Goal: Task Accomplishment & Management: Manage account settings

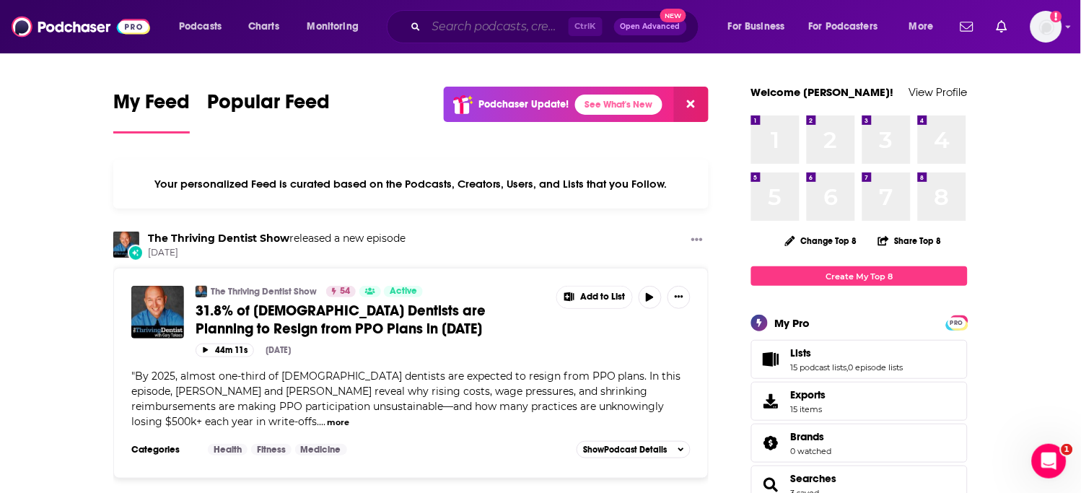
click at [544, 22] on input "Search podcasts, credits, & more..." at bounding box center [497, 26] width 142 height 23
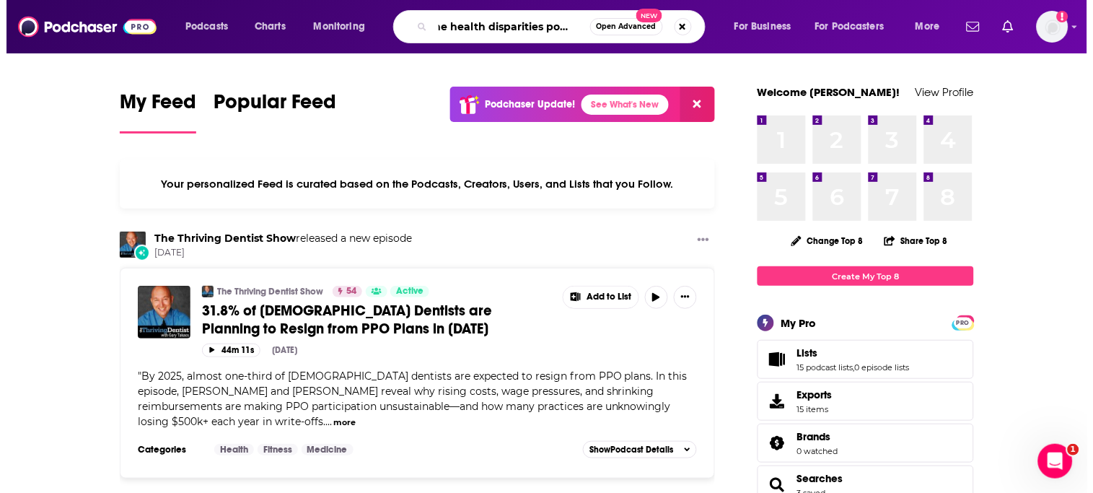
scroll to position [0, 12]
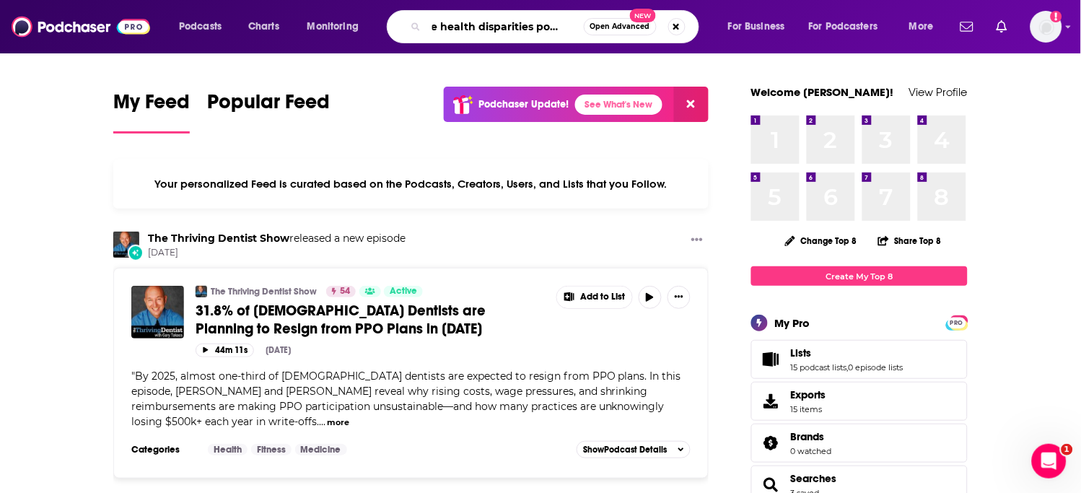
type input "the health disparities podcast"
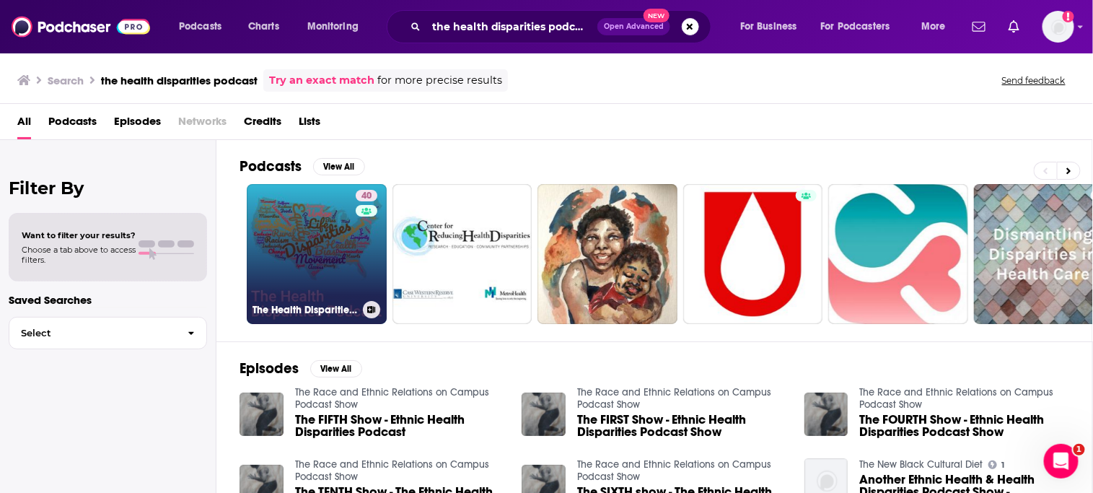
click at [351, 246] on link "40 The Health Disparities Podcast" at bounding box center [317, 254] width 140 height 140
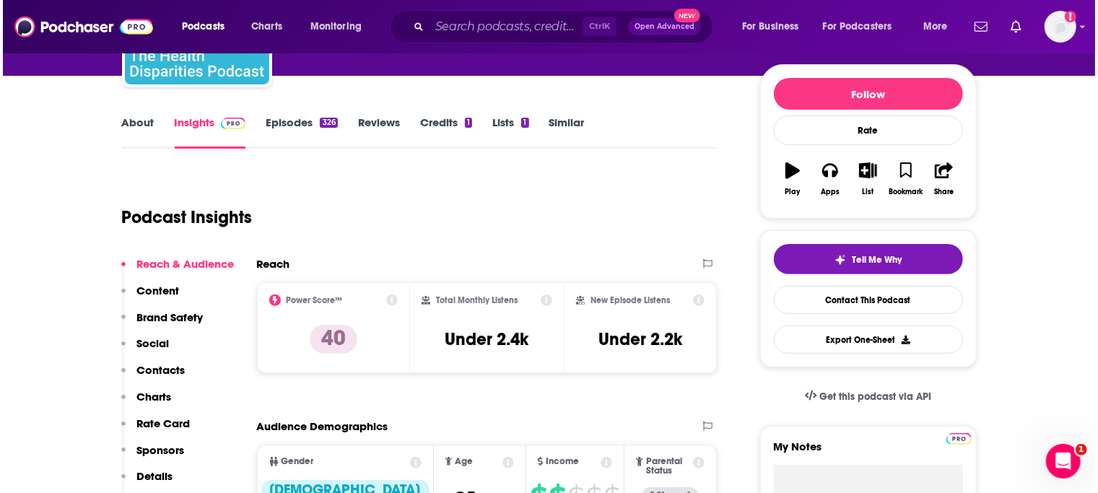
scroll to position [159, 0]
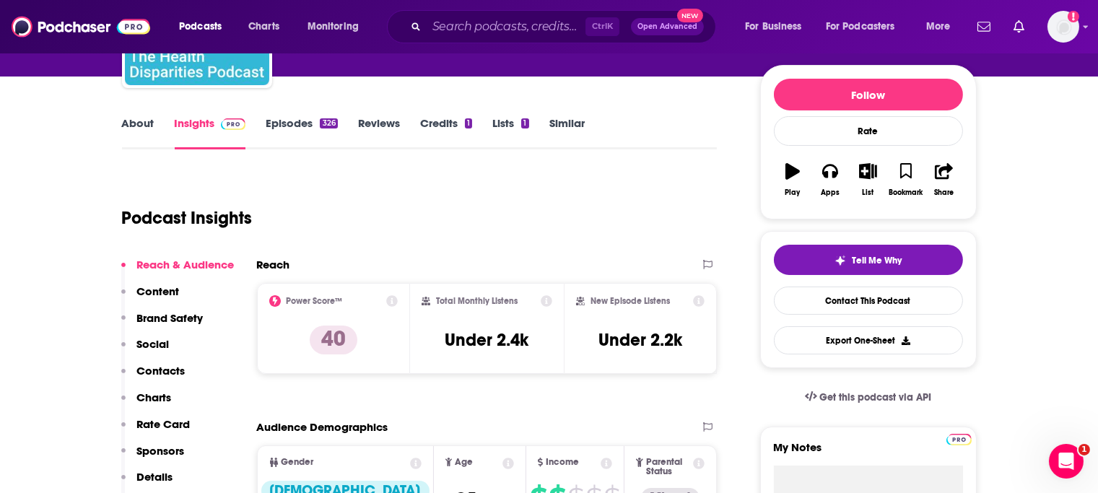
drag, startPoint x: 428, startPoint y: 240, endPoint x: 1039, endPoint y: 229, distance: 611.3
click at [428, 240] on div "Podcast Insights" at bounding box center [414, 209] width 584 height 74
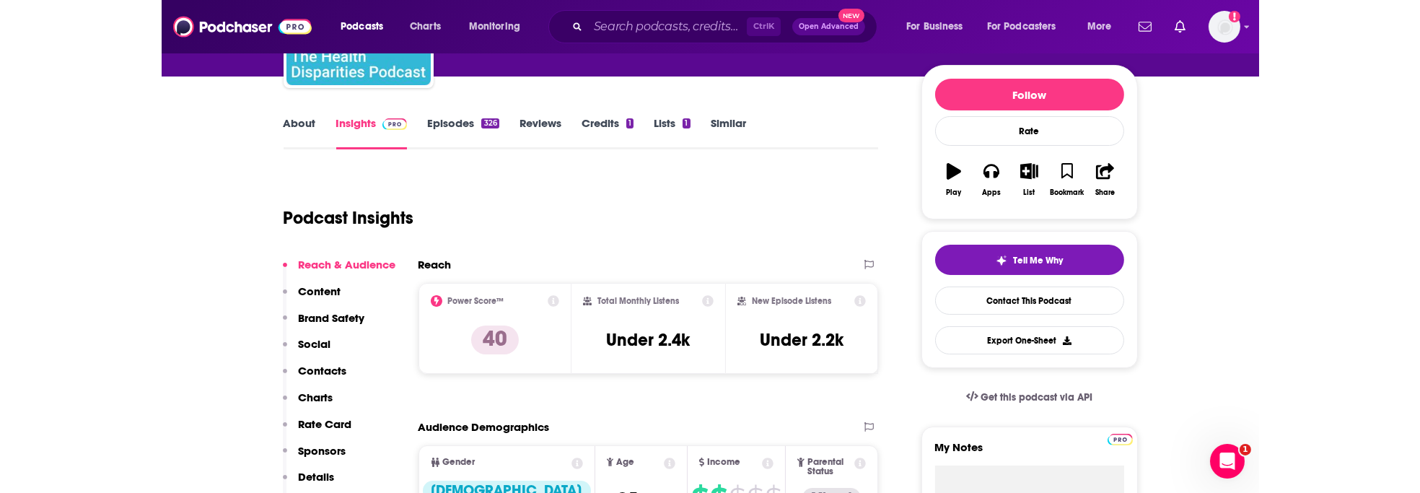
scroll to position [590, 0]
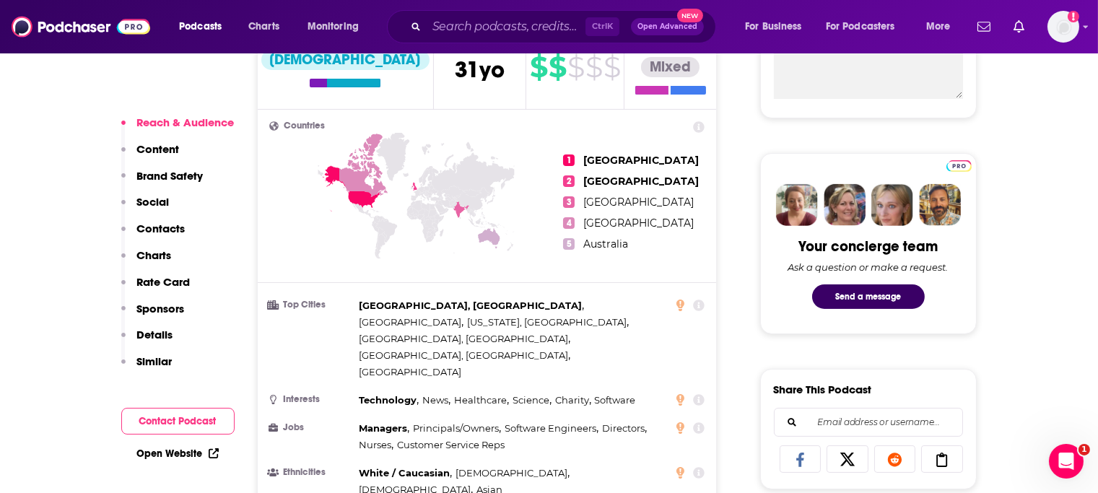
click at [257, 214] on div "Gender [DEMOGRAPHIC_DATA] Age [DEMOGRAPHIC_DATA] yo Income $ $ $ $ $ Parental S…" at bounding box center [487, 282] width 460 height 537
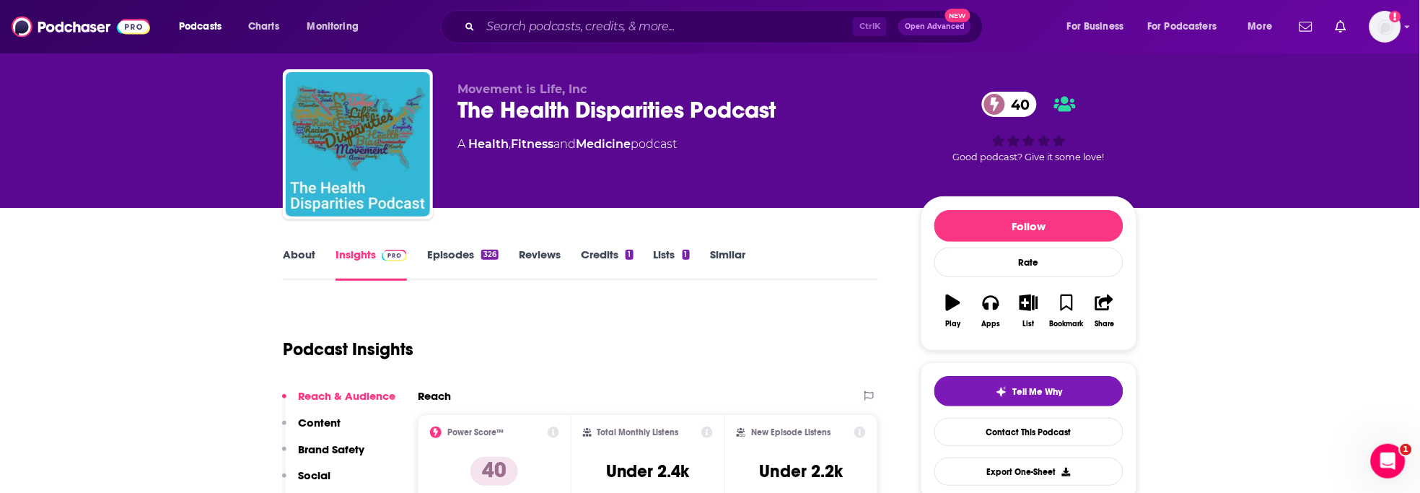
scroll to position [0, 0]
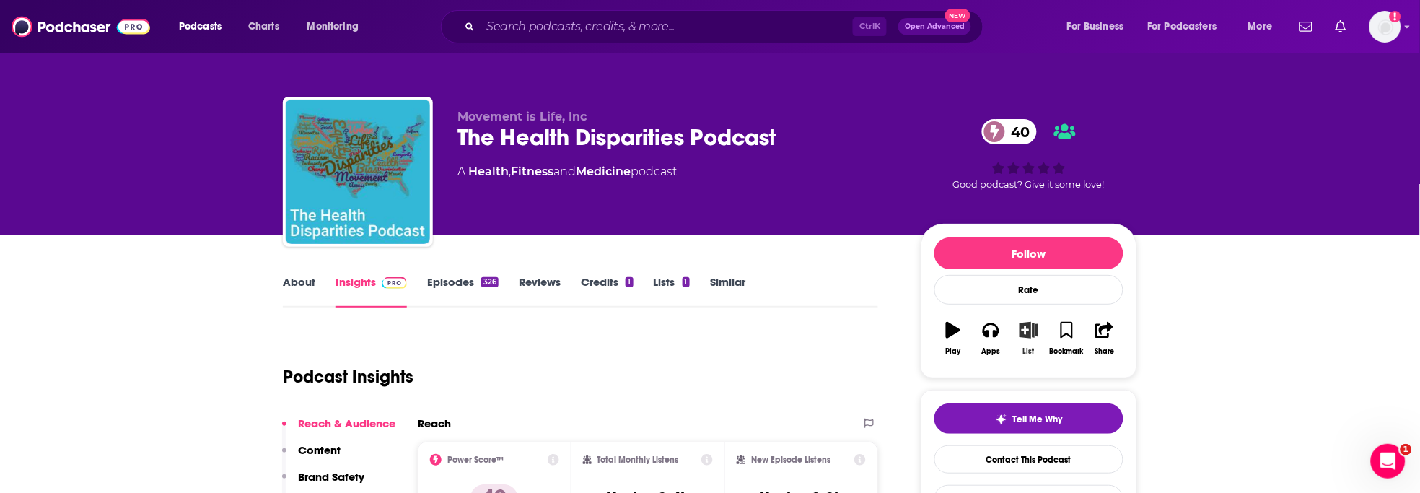
click at [1018, 337] on button "List" at bounding box center [1029, 338] width 38 height 52
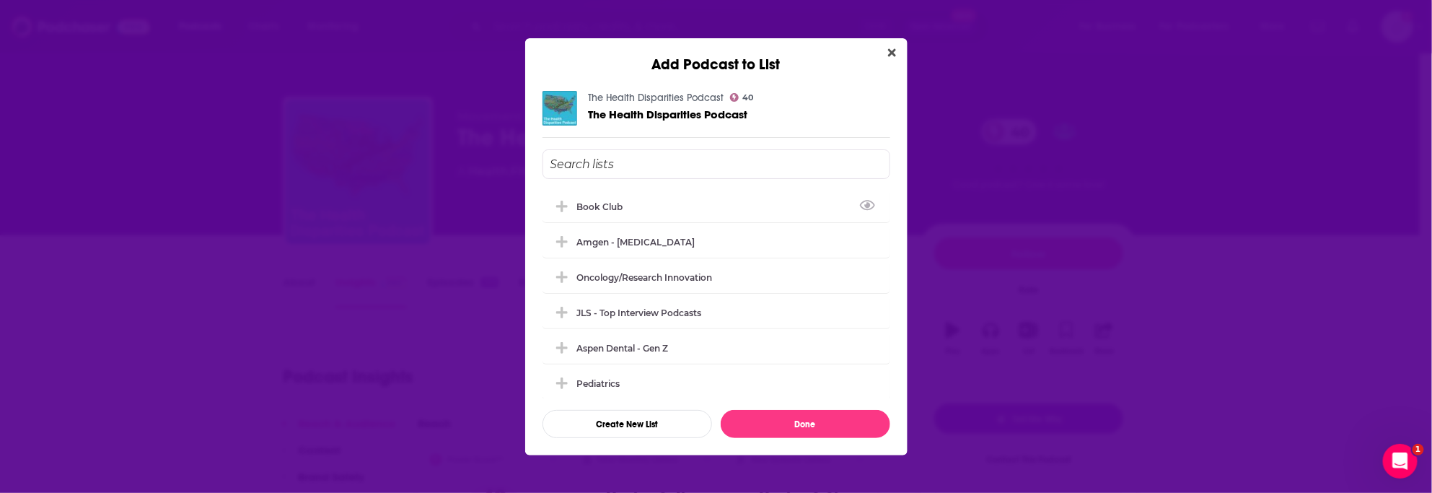
click at [674, 159] on input "Add Podcast To List" at bounding box center [717, 164] width 348 height 30
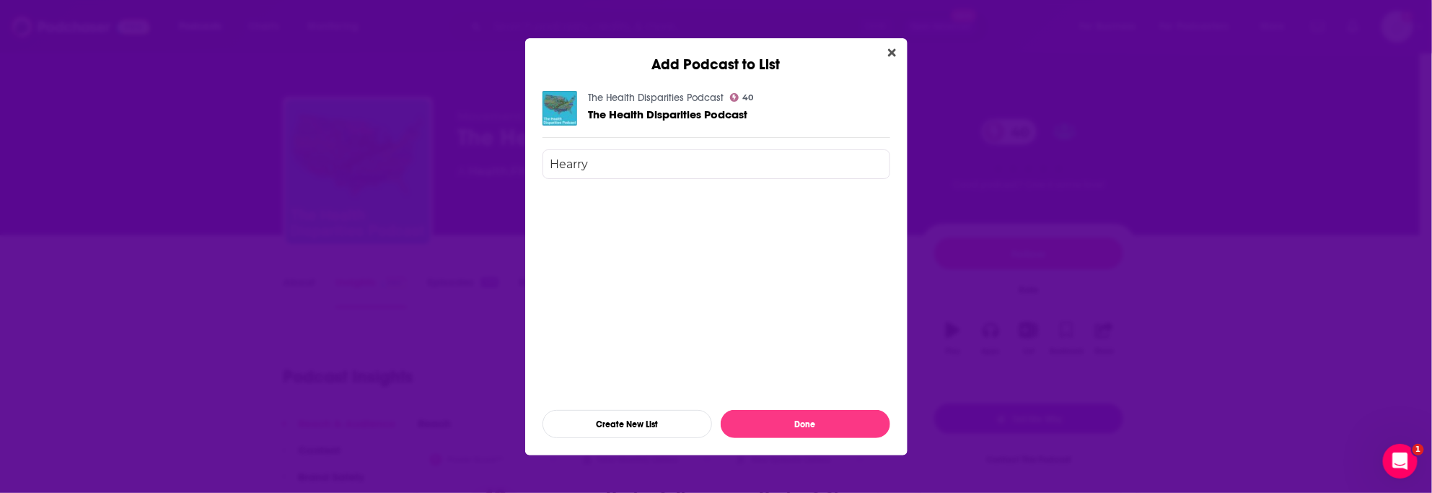
click at [612, 169] on input "Hearry" at bounding box center [717, 164] width 348 height 30
type input "Meharry"
click at [762, 432] on button "Done" at bounding box center [806, 424] width 170 height 28
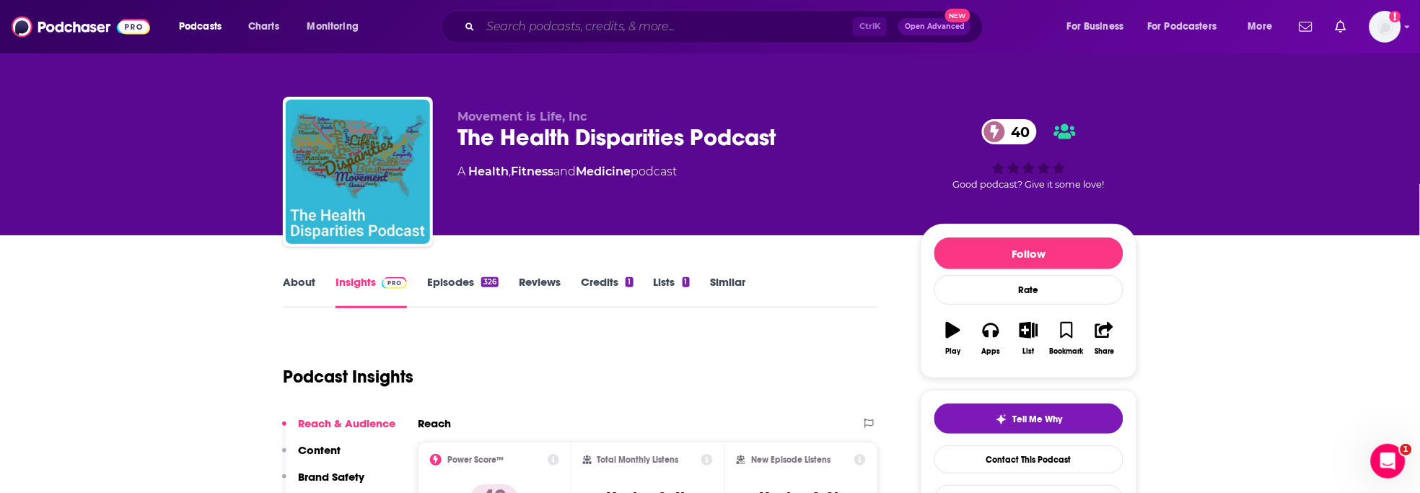
click at [579, 19] on input "Search podcasts, credits, & more..." at bounding box center [667, 26] width 372 height 23
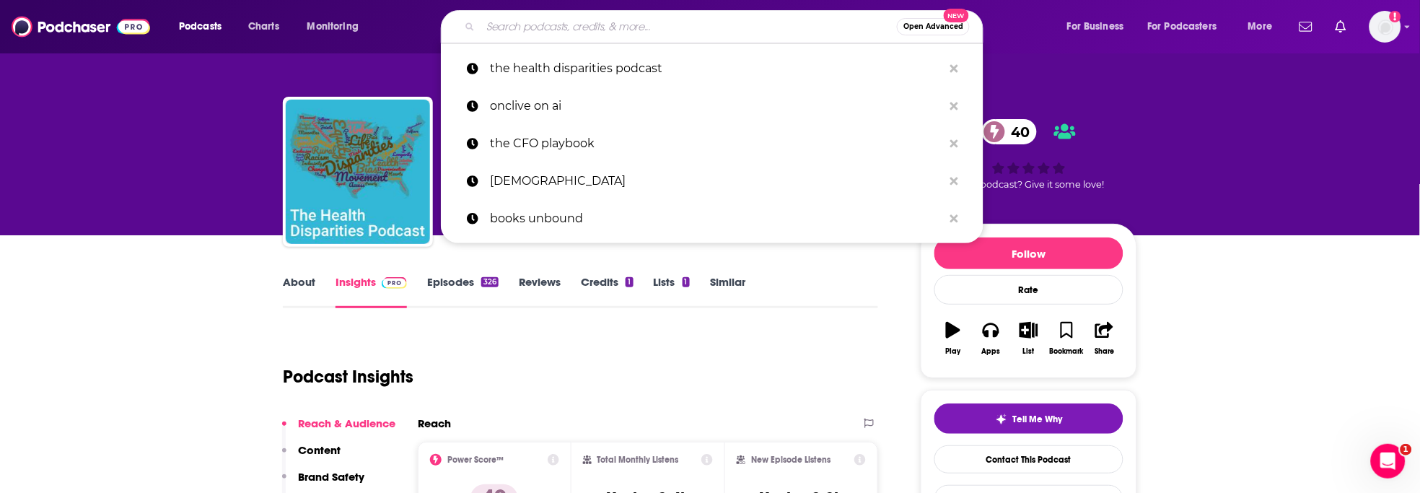
paste input "Public Health Review"
type input "Public Health Review"
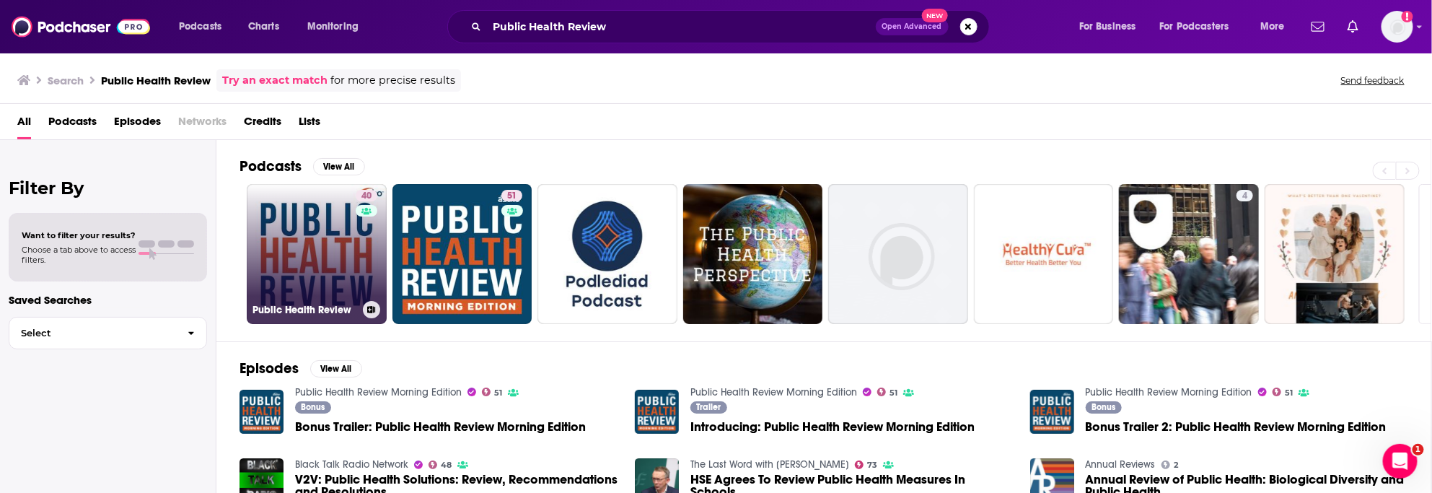
click at [277, 253] on link "40 Public Health Review" at bounding box center [317, 254] width 140 height 140
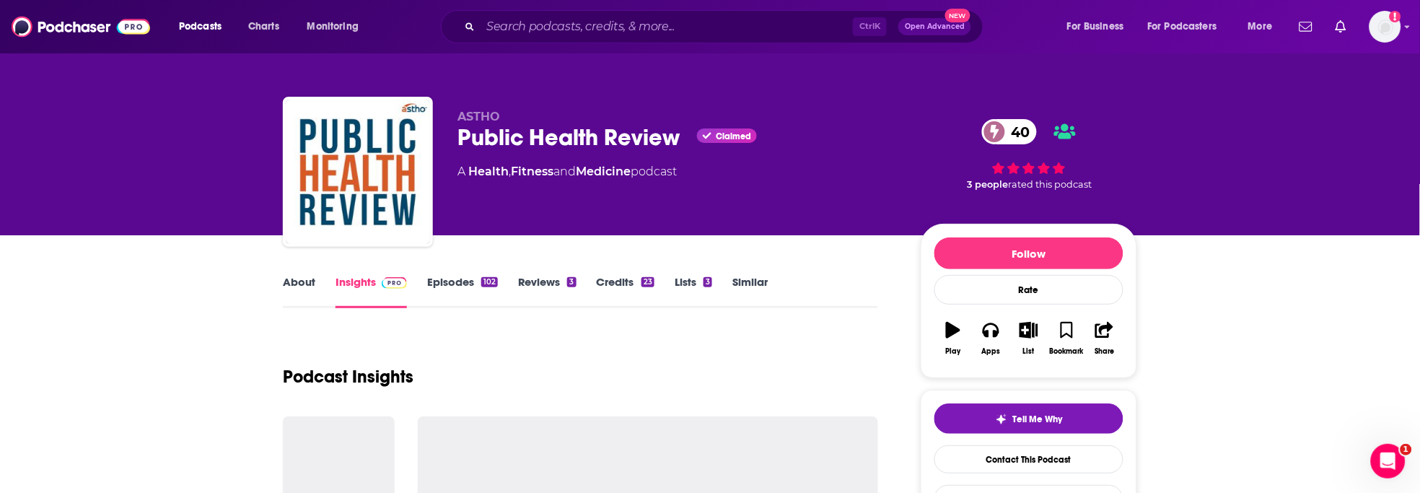
click at [298, 292] on link "About" at bounding box center [299, 291] width 32 height 33
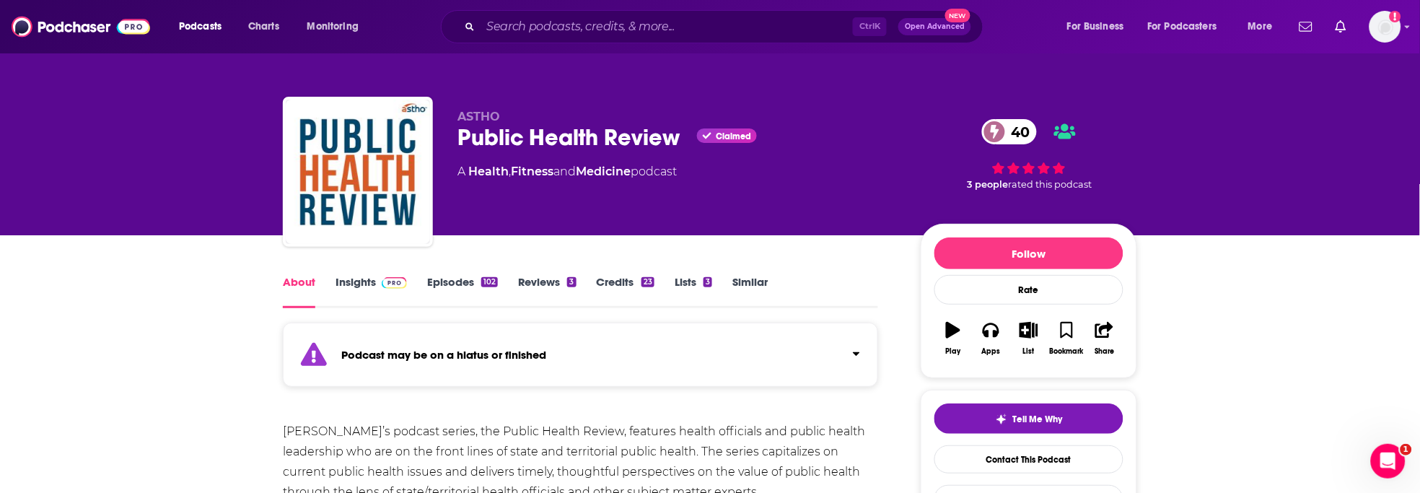
click at [463, 284] on link "Episodes 102" at bounding box center [462, 291] width 71 height 33
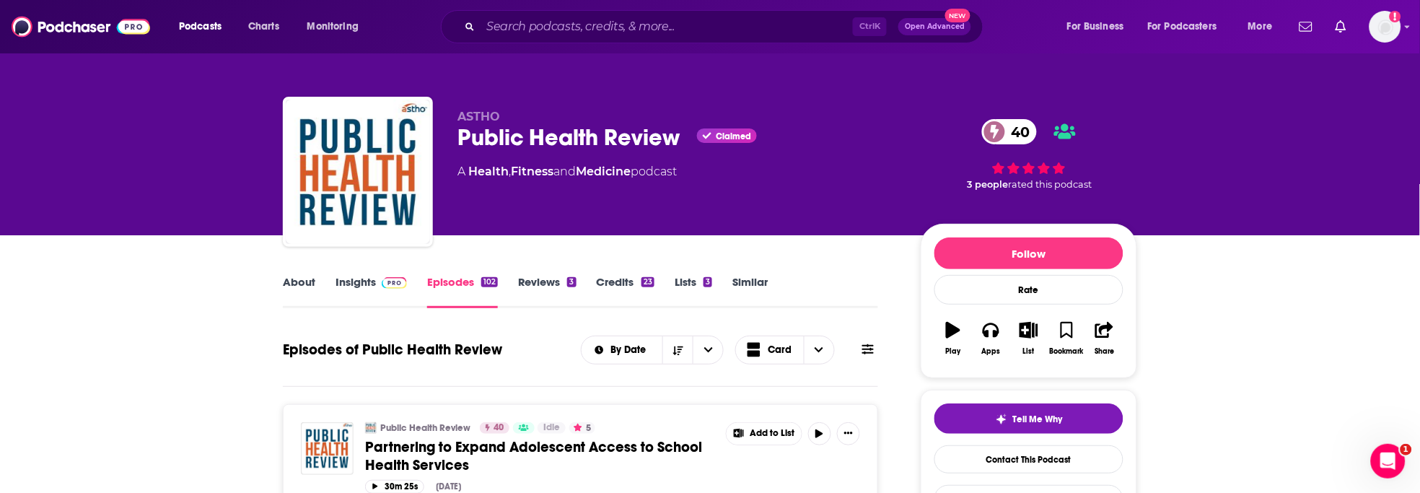
scroll to position [80, 0]
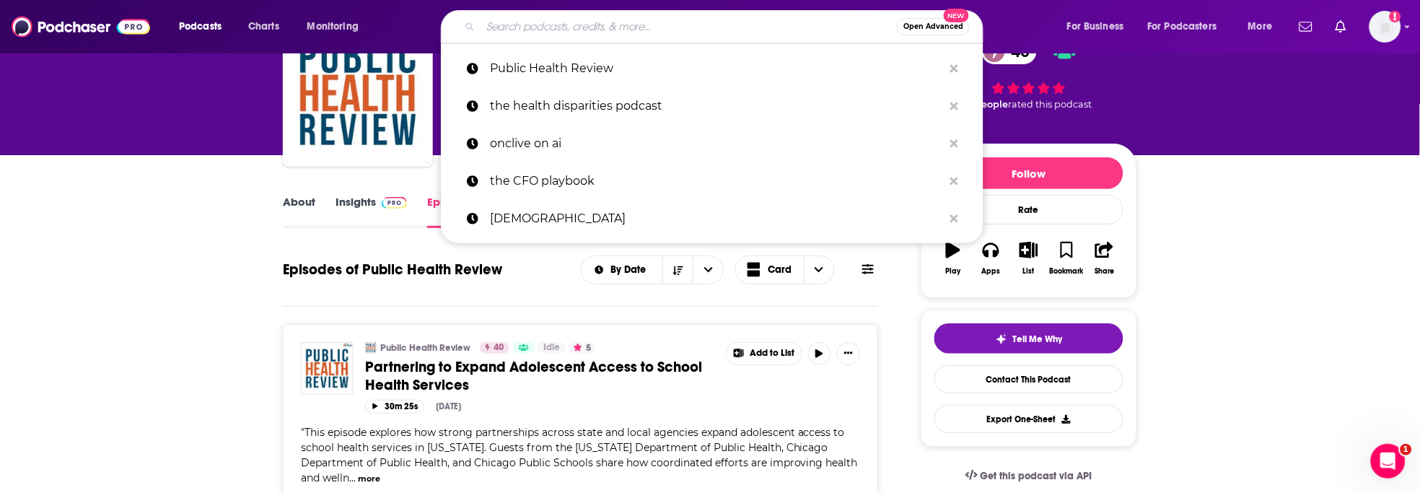
click at [574, 29] on input "Search podcasts, credits, & more..." at bounding box center [689, 26] width 416 height 23
paste input "Off the Charts: Examining the Health Equity Emergency"
type input "Off the Charts: Examining the Health Equity Emergency"
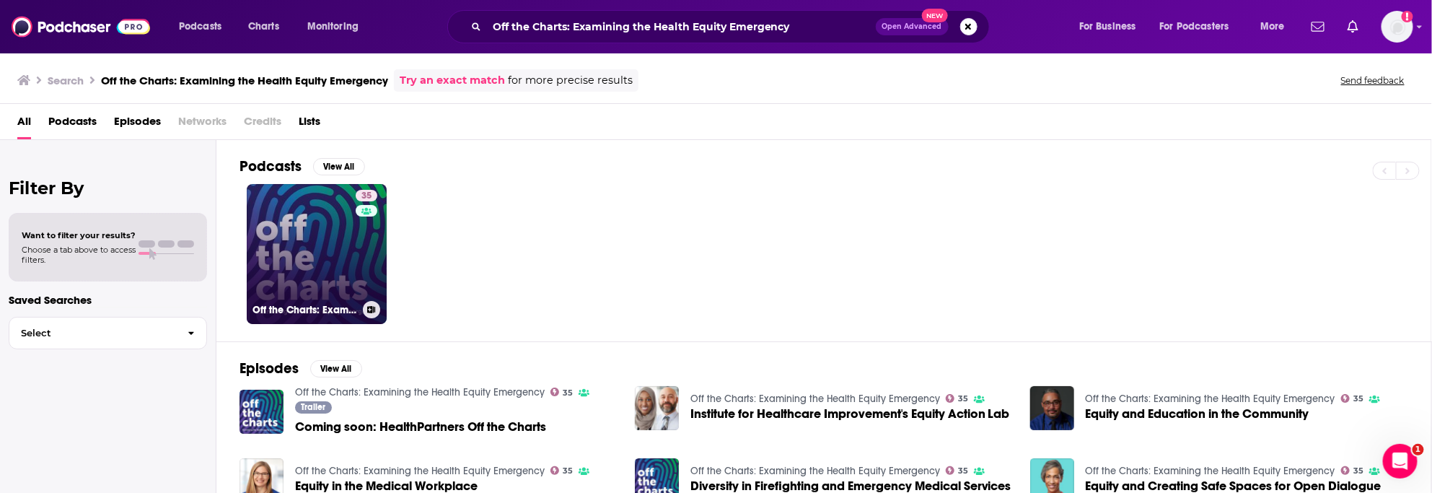
click at [357, 253] on div "35" at bounding box center [368, 245] width 25 height 111
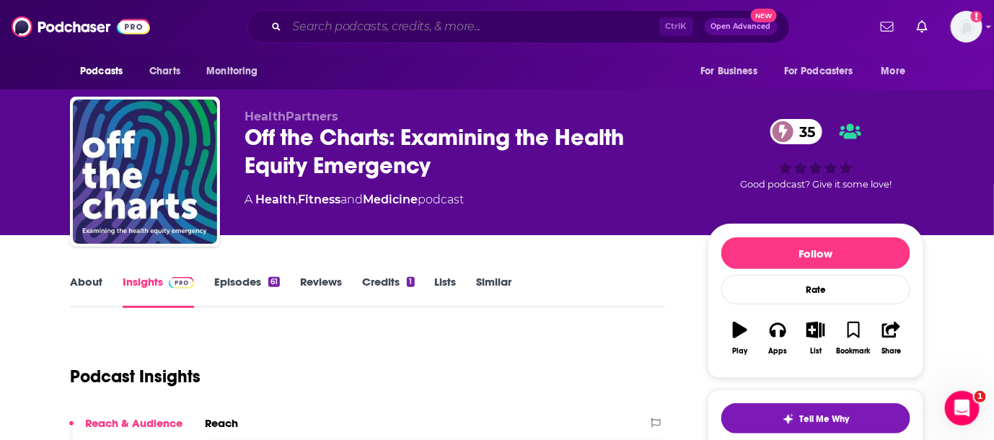
click at [495, 22] on input "Search podcasts, credits, & more..." at bounding box center [473, 26] width 372 height 23
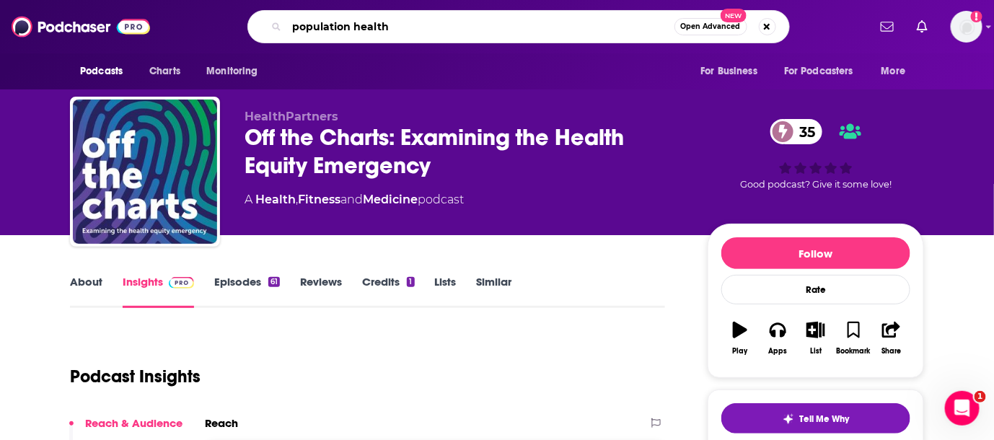
type input "population healthy"
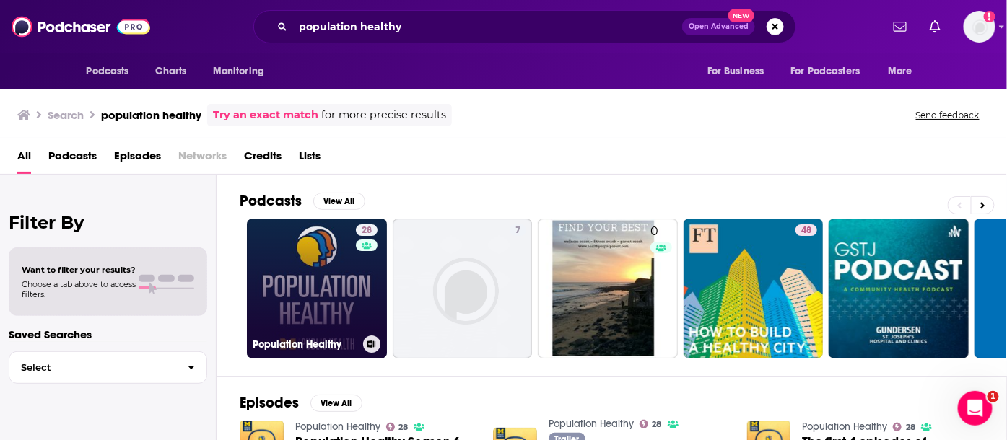
click at [326, 292] on link "28 Population Healthy" at bounding box center [317, 289] width 140 height 140
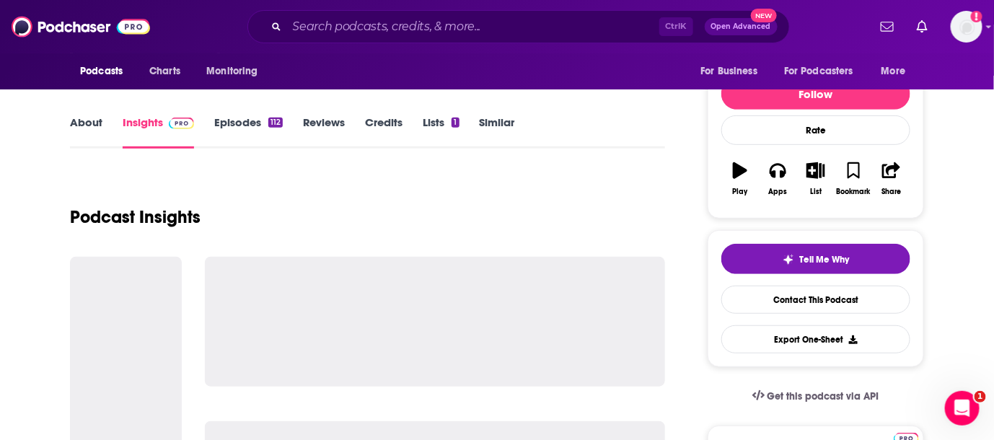
scroll to position [160, 0]
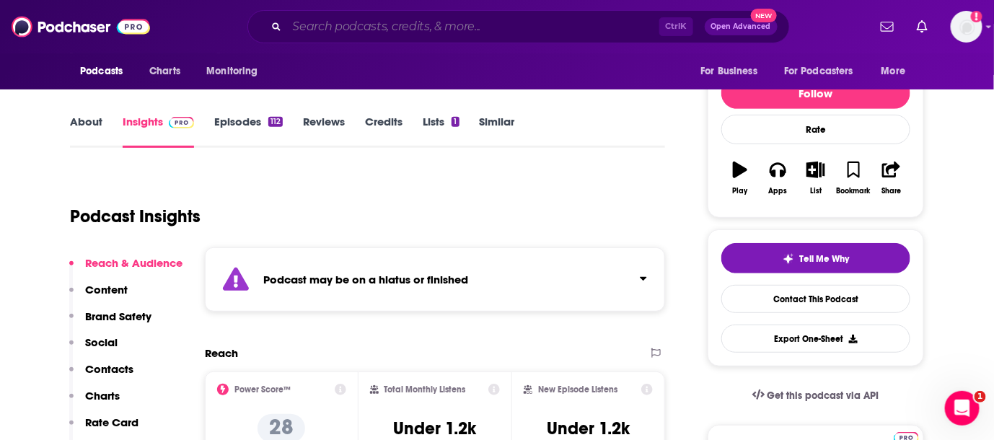
click at [447, 30] on input "Search podcasts, credits, & more..." at bounding box center [473, 26] width 372 height 23
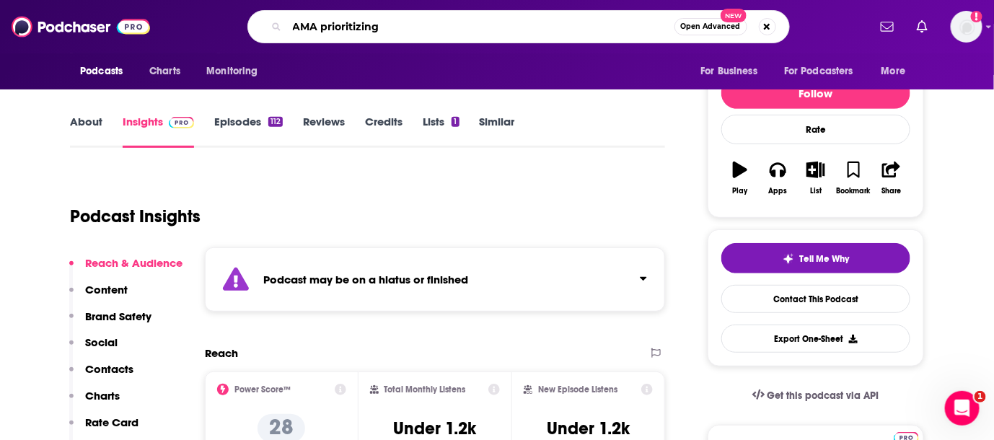
type input "AMA prioritizing"
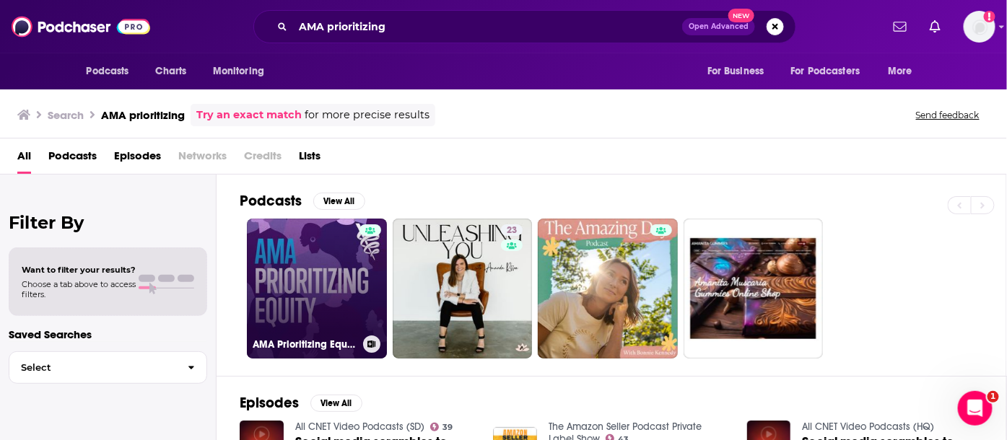
click at [359, 300] on div at bounding box center [370, 279] width 22 height 111
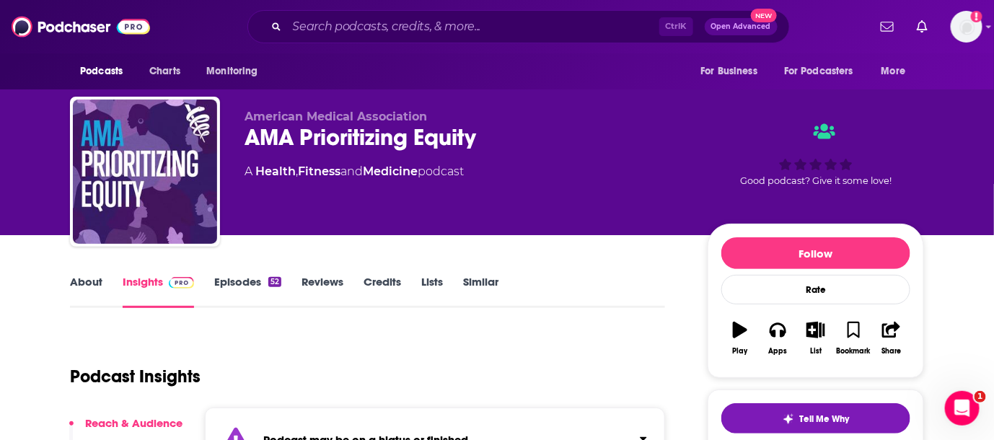
drag, startPoint x: 228, startPoint y: 271, endPoint x: 229, endPoint y: 279, distance: 8.7
click at [229, 279] on link "Episodes 52" at bounding box center [247, 291] width 67 height 33
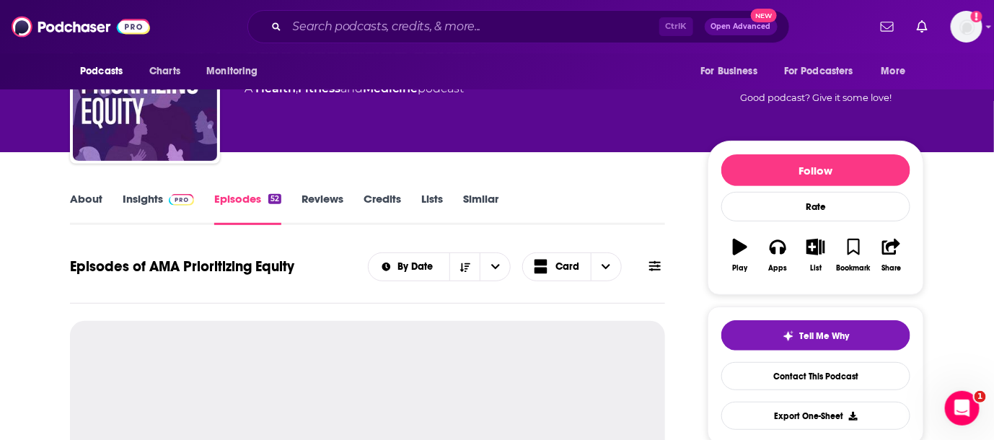
scroll to position [160, 0]
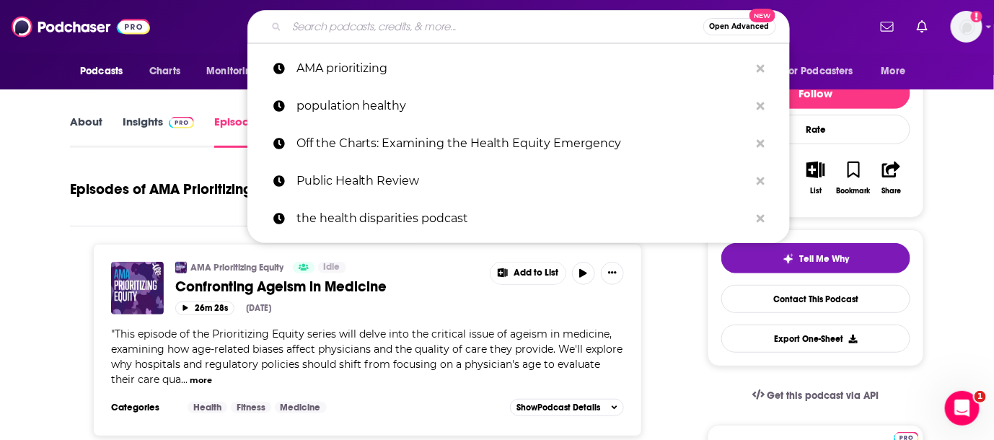
click at [393, 27] on input "Search podcasts, credits, & more..." at bounding box center [495, 26] width 416 height 23
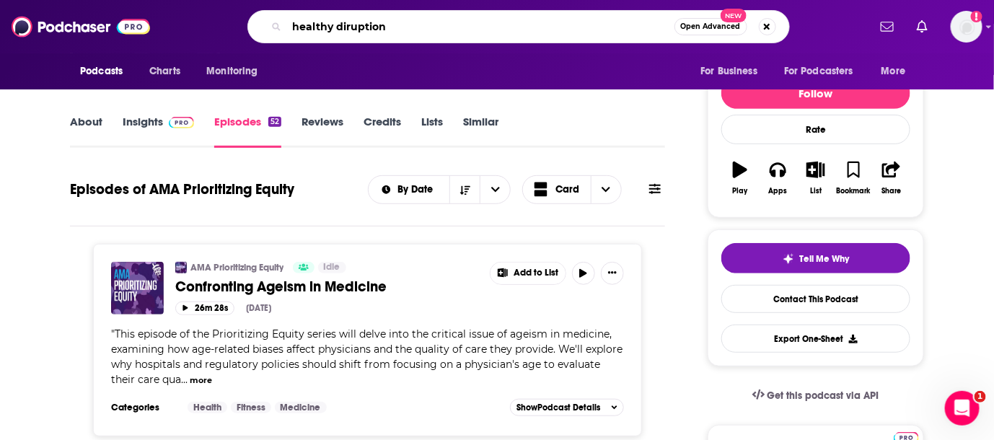
type input "healthy diruptions"
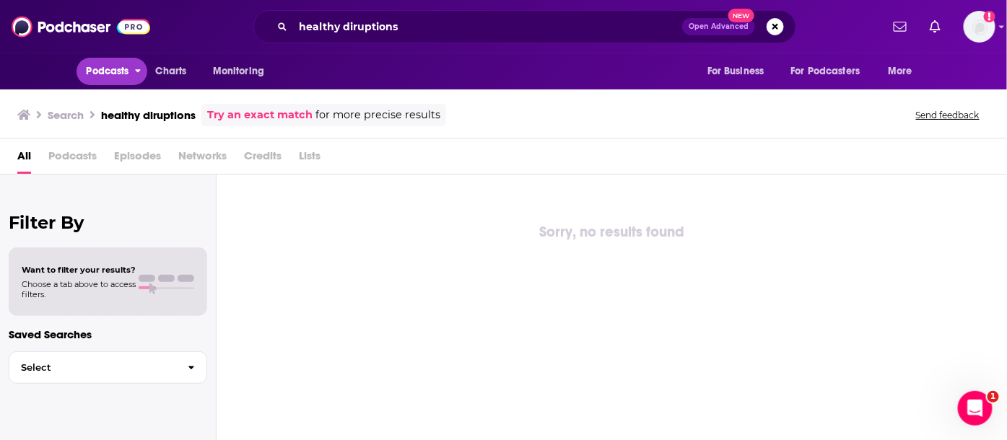
click at [112, 78] on span "Podcasts" at bounding box center [108, 71] width 43 height 20
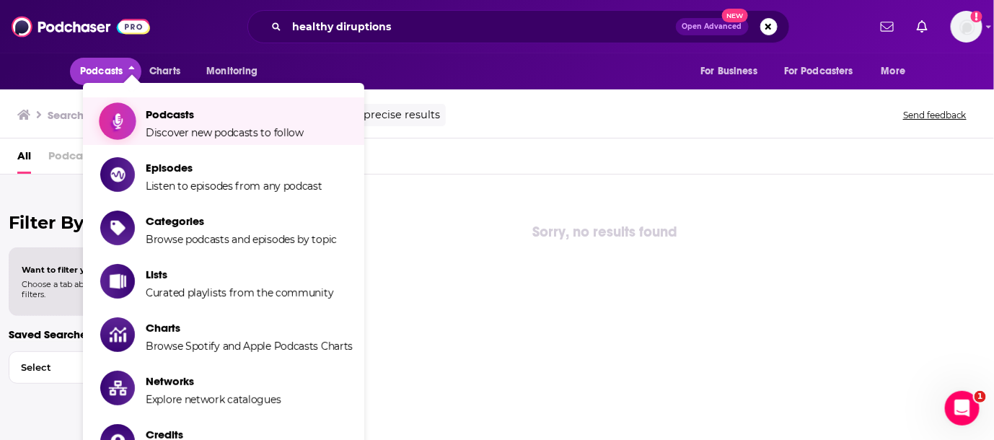
click at [156, 121] on span "Podcasts" at bounding box center [225, 115] width 158 height 14
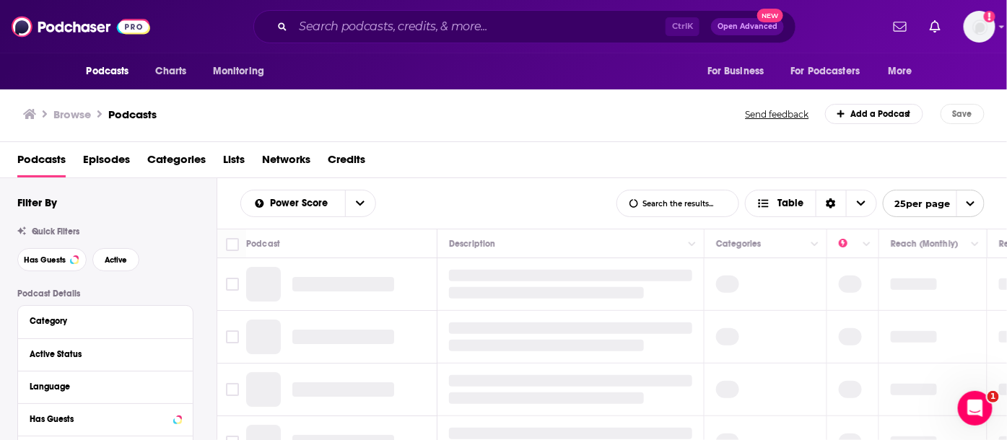
click at [362, 38] on div "Ctrl K Open Advanced New" at bounding box center [524, 26] width 543 height 33
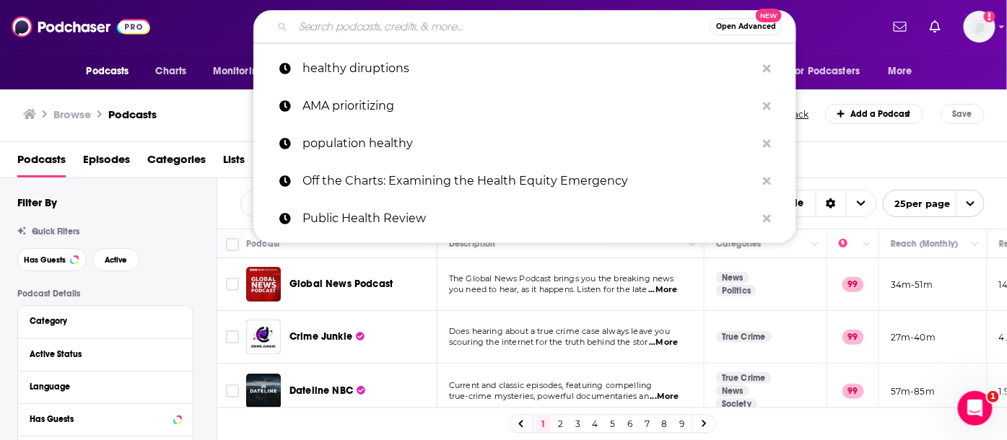
click at [364, 32] on input "Search podcasts, credits, & more..." at bounding box center [501, 26] width 416 height 23
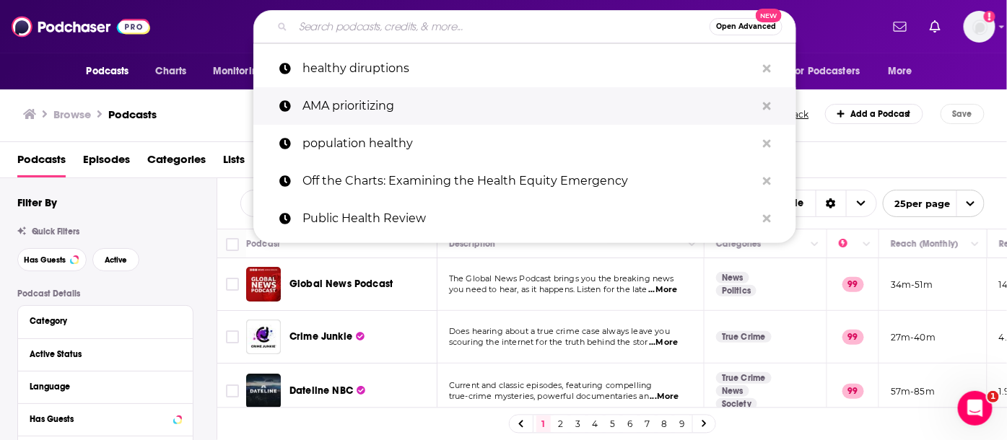
type input "h"
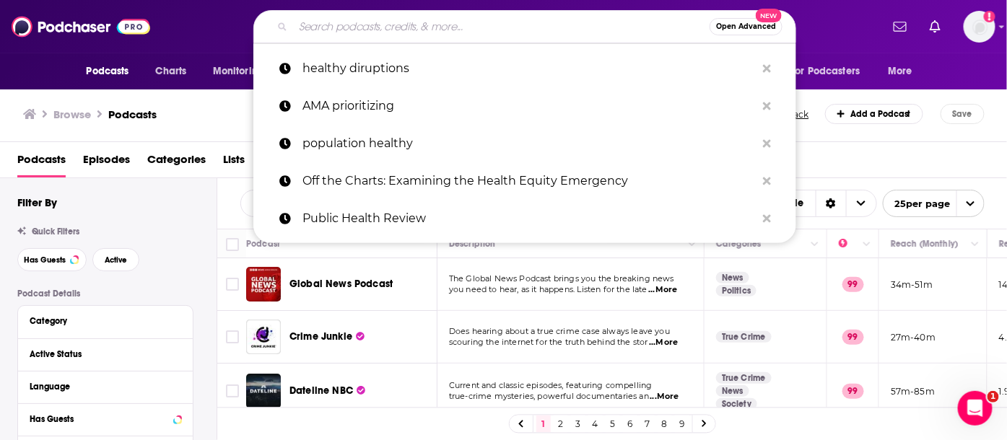
type input "h"
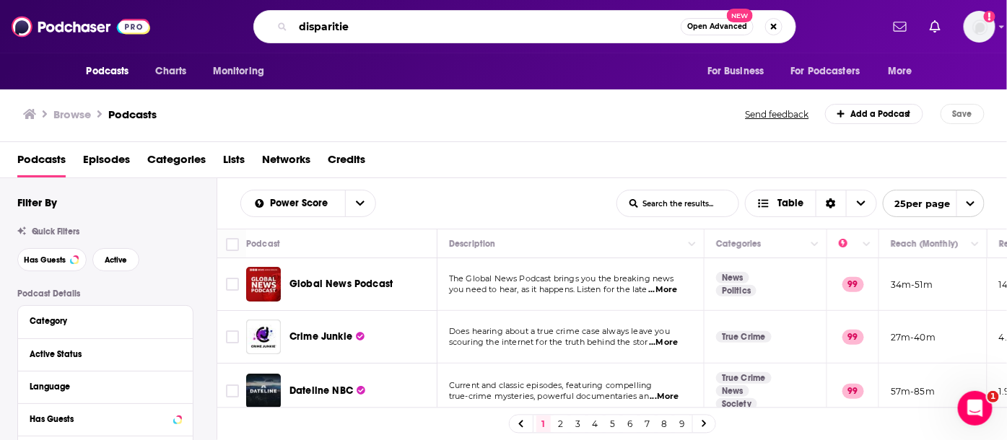
type input "disparities"
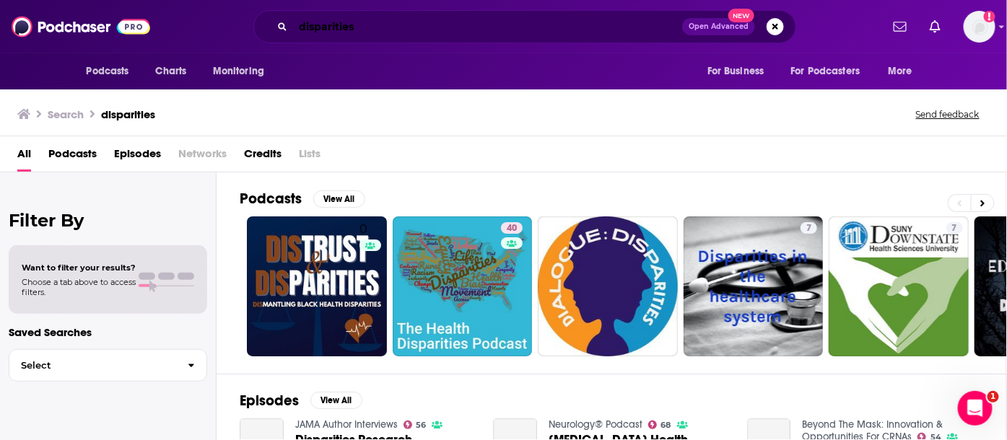
click at [363, 32] on input "disparities" at bounding box center [487, 26] width 389 height 23
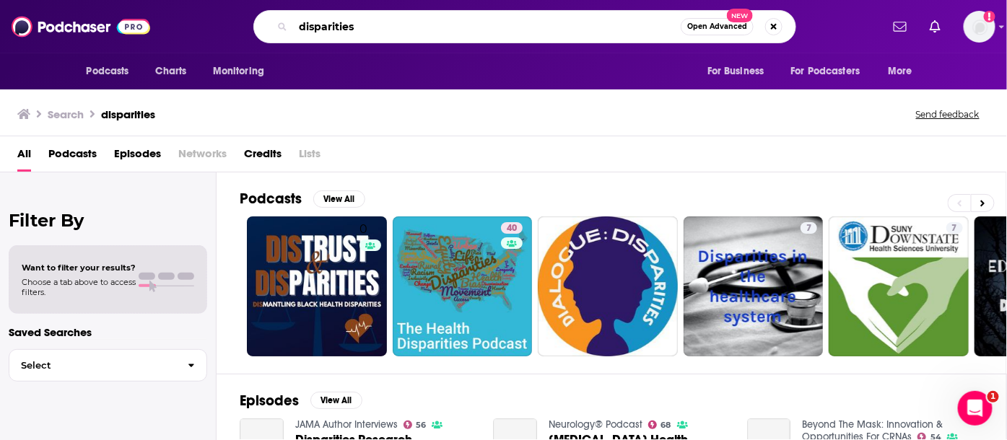
click at [363, 32] on input "disparities" at bounding box center [487, 26] width 388 height 23
type input "c"
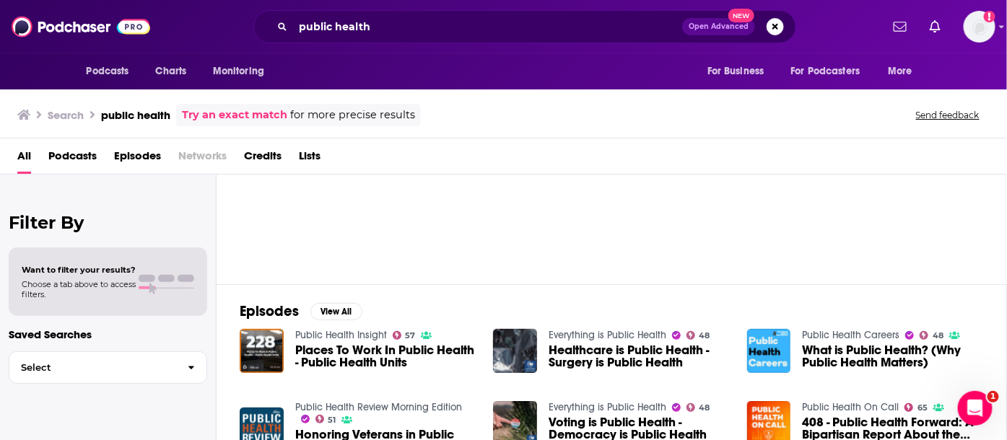
scroll to position [80, 0]
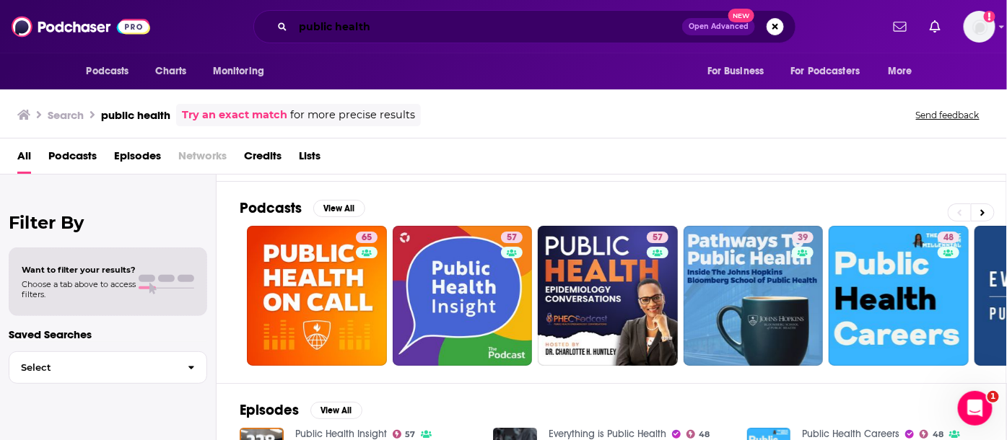
click at [434, 19] on input "public health" at bounding box center [487, 26] width 389 height 23
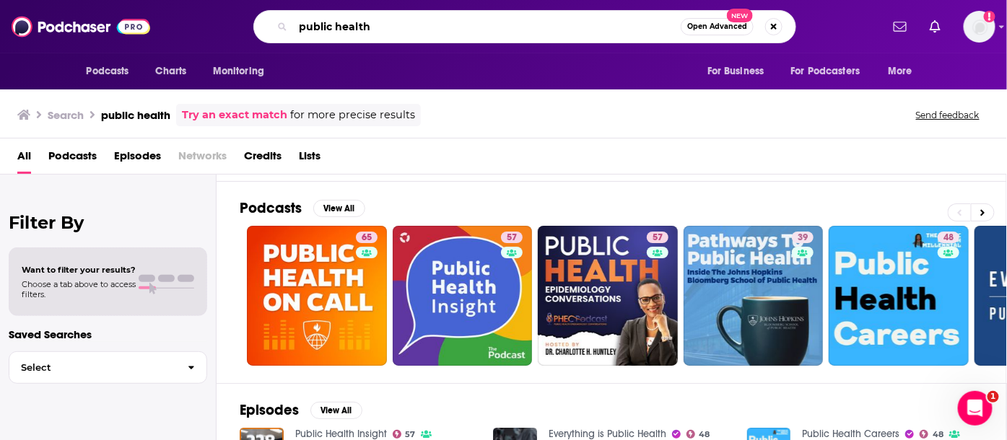
click at [434, 19] on input "public health" at bounding box center [487, 26] width 388 height 23
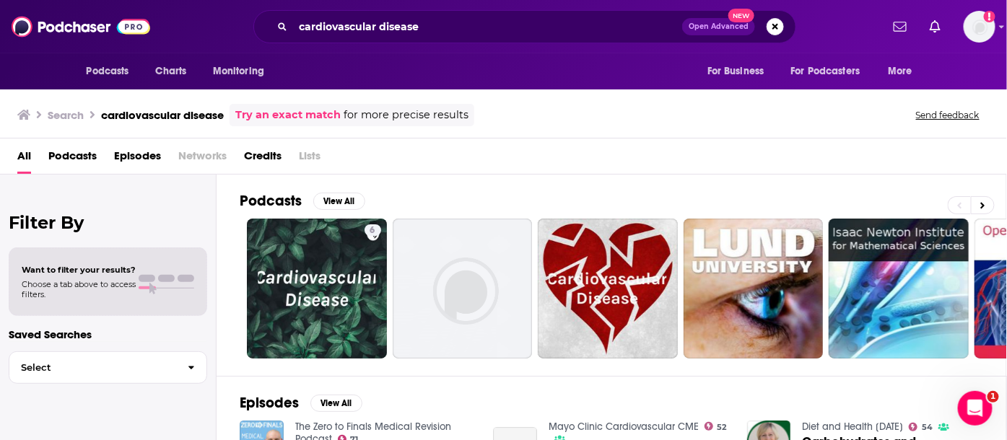
click at [70, 160] on span "Podcasts" at bounding box center [72, 159] width 48 height 30
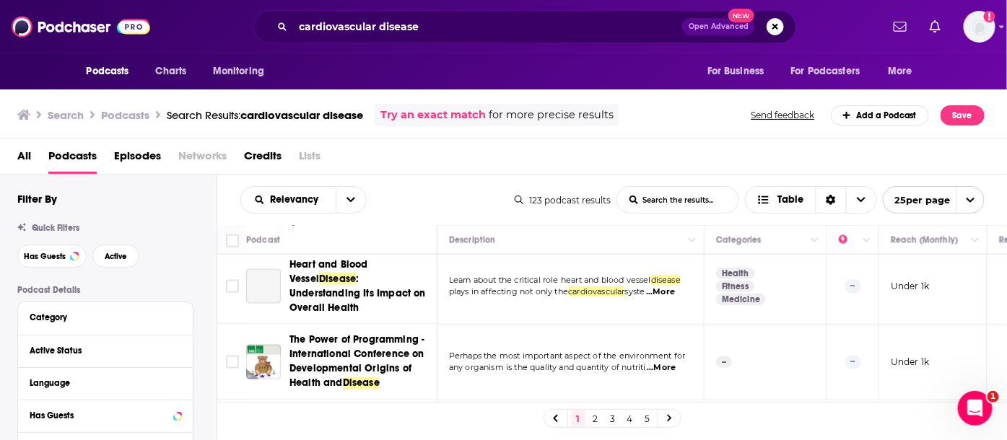
scroll to position [320, 0]
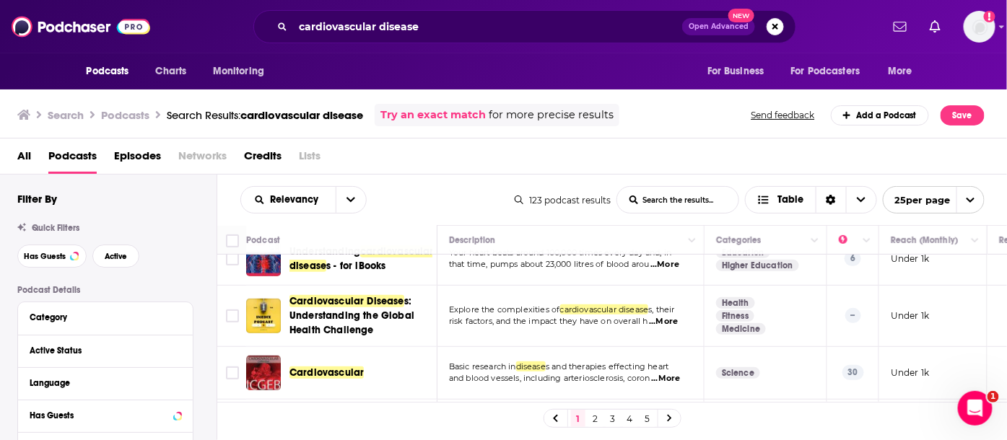
click at [148, 152] on span "Episodes" at bounding box center [137, 159] width 47 height 30
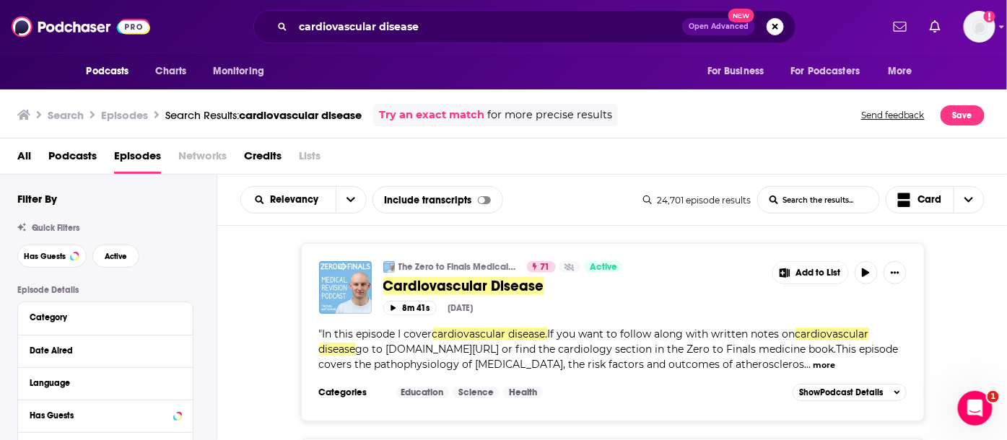
click at [19, 264] on div "Has Guests Active" at bounding box center [116, 256] width 199 height 23
click at [46, 254] on span "Has Guests" at bounding box center [45, 257] width 42 height 8
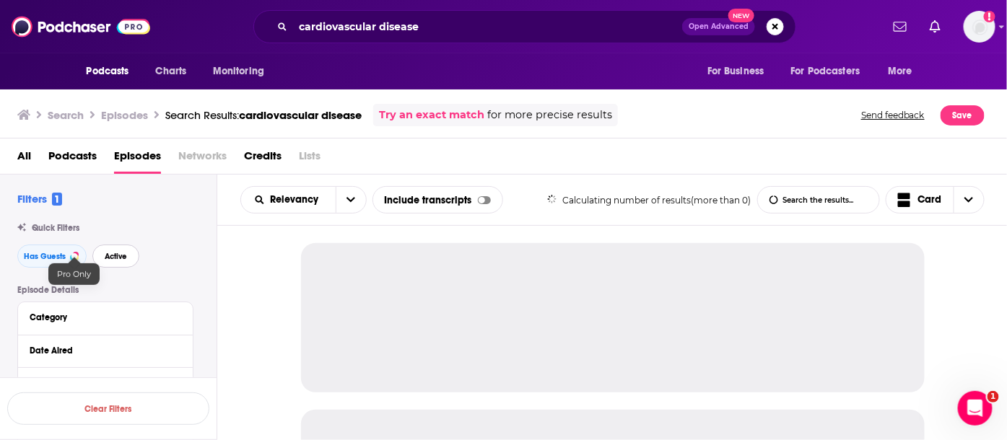
click at [114, 253] on span "Active" at bounding box center [116, 257] width 22 height 8
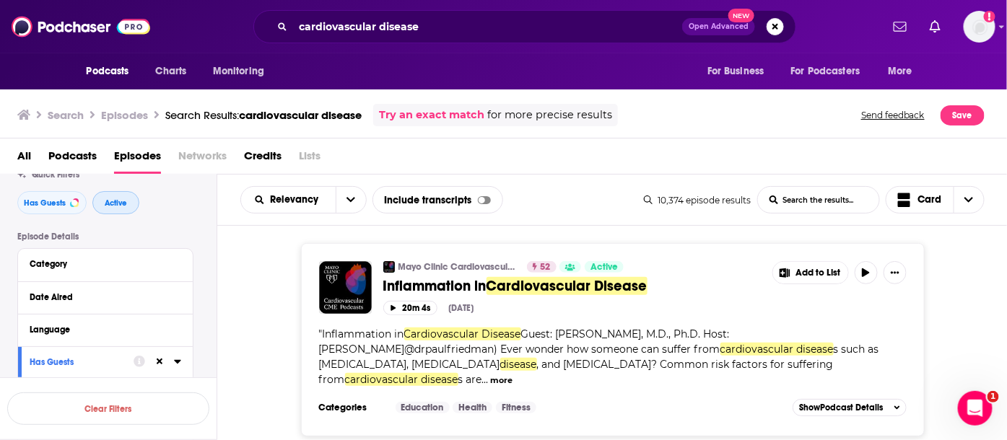
scroll to position [80, 0]
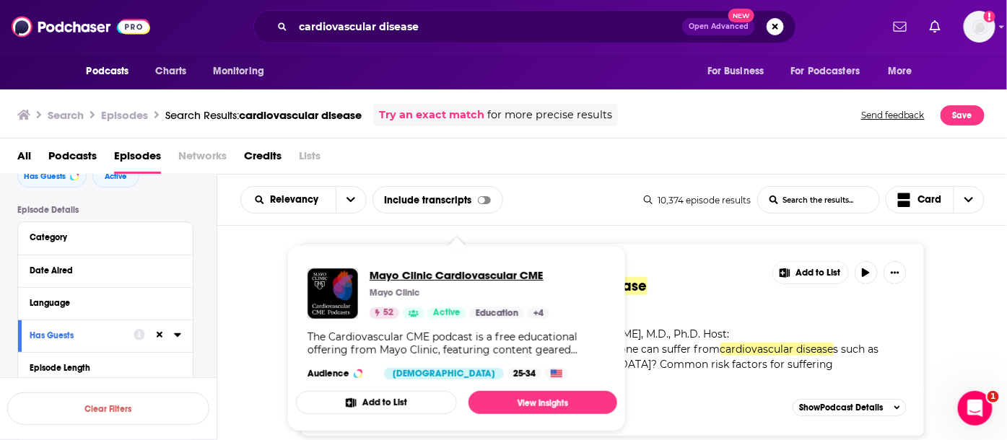
drag, startPoint x: 454, startPoint y: 271, endPoint x: 449, endPoint y: 423, distance: 151.6
drag, startPoint x: 449, startPoint y: 423, endPoint x: 430, endPoint y: 336, distance: 88.6
click at [430, 336] on div "The Cardiovascular CME podcast is a free educational offering from Mayo Clinic,…" at bounding box center [456, 344] width 298 height 26
click at [413, 401] on button "Add to List" at bounding box center [376, 402] width 161 height 23
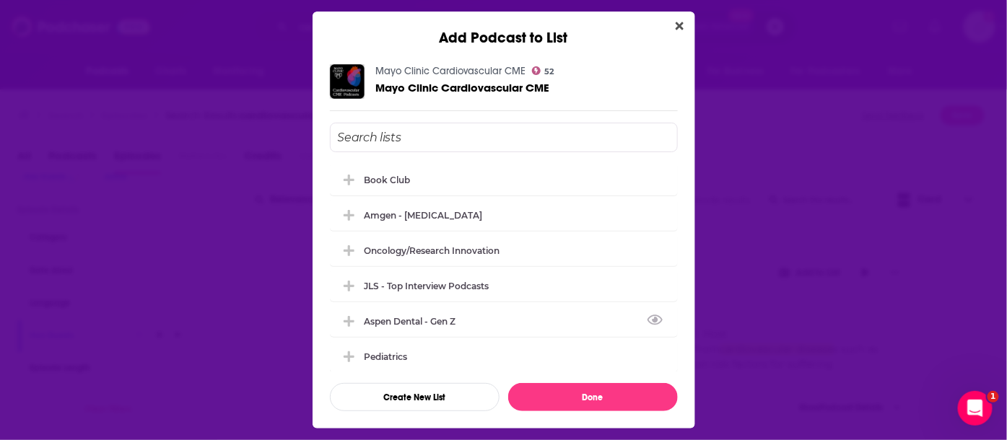
click at [784, 237] on div "Add Podcast to List Mayo Clinic Cardiovascular CME 52 Mayo Clinic Cardiovascula…" at bounding box center [503, 220] width 1007 height 440
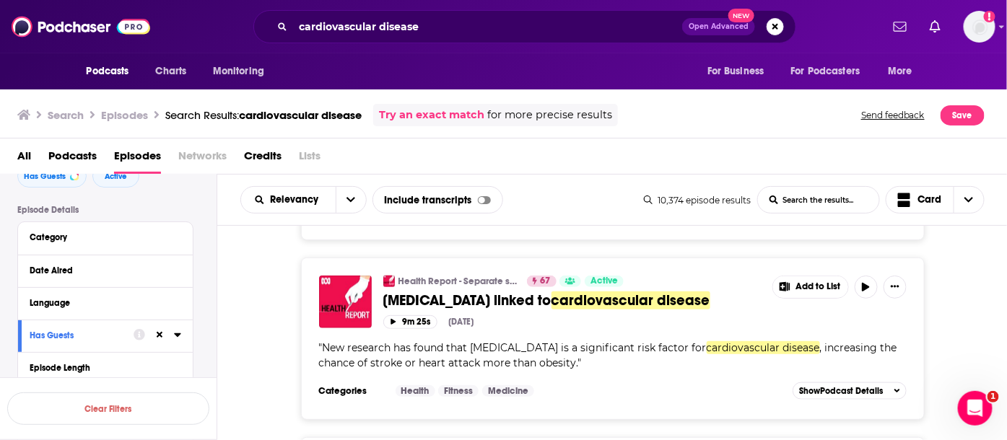
scroll to position [2405, 0]
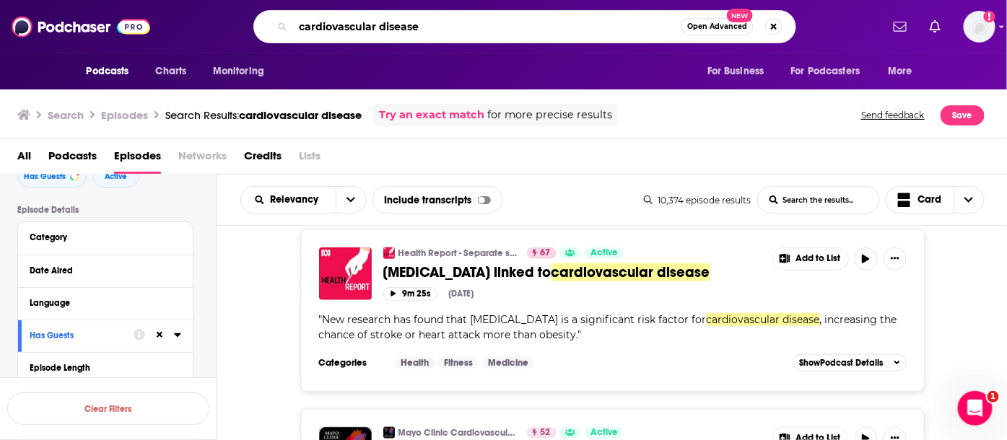
click at [390, 27] on input "cardiovascular disease" at bounding box center [487, 26] width 388 height 23
type input "public health"
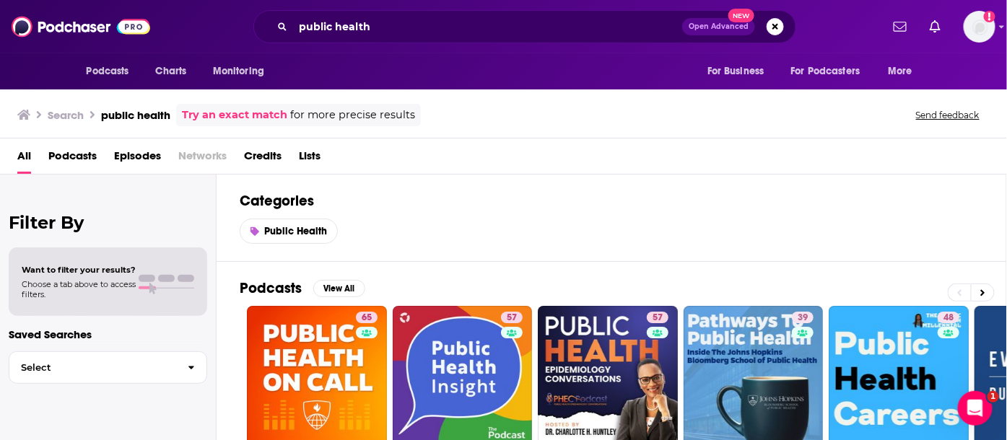
click at [59, 157] on span "Podcasts" at bounding box center [72, 159] width 48 height 30
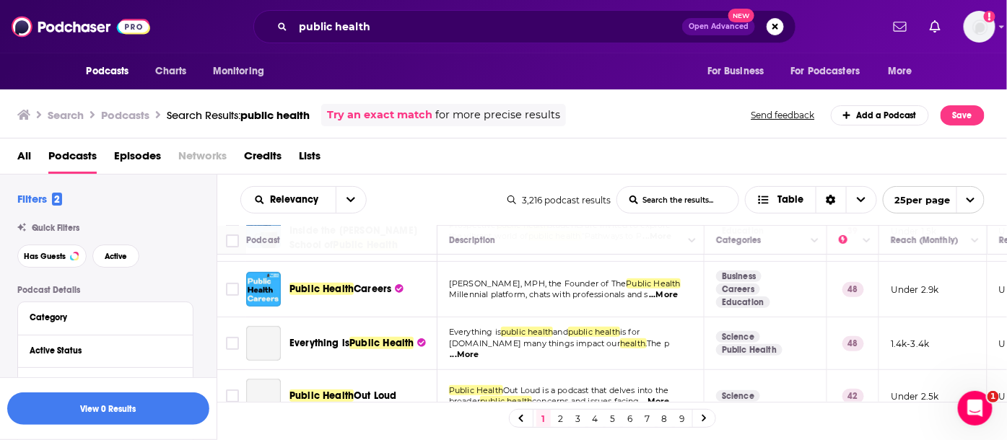
scroll to position [240, 0]
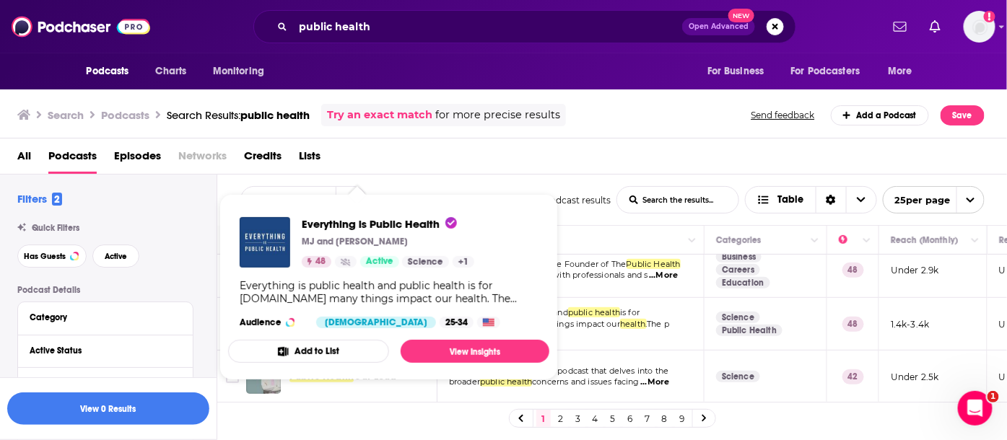
click at [344, 347] on button "Add to List" at bounding box center [308, 351] width 161 height 23
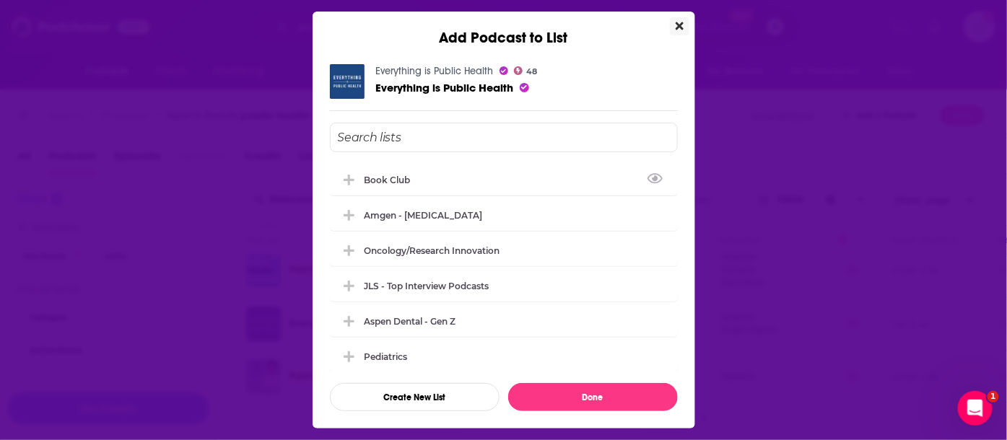
click at [680, 31] on icon "Close" at bounding box center [679, 26] width 8 height 12
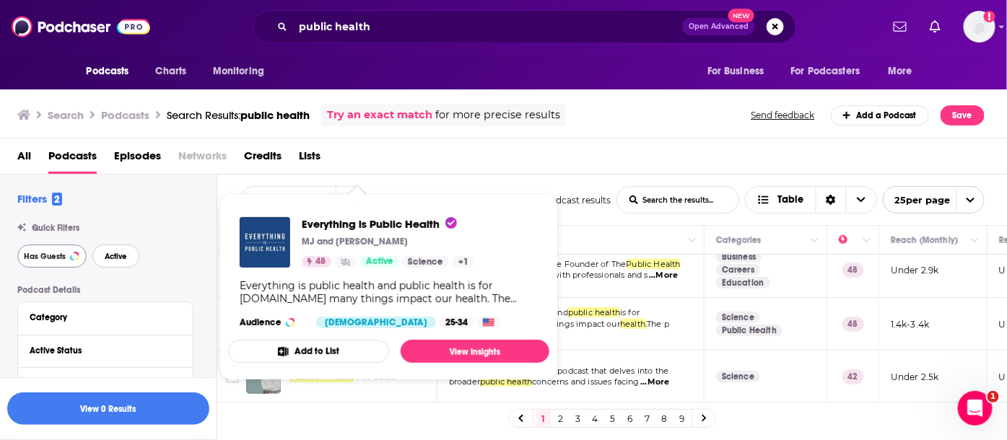
click at [102, 261] on button "Active" at bounding box center [115, 256] width 47 height 23
click at [56, 256] on span "Has Guests" at bounding box center [45, 257] width 42 height 8
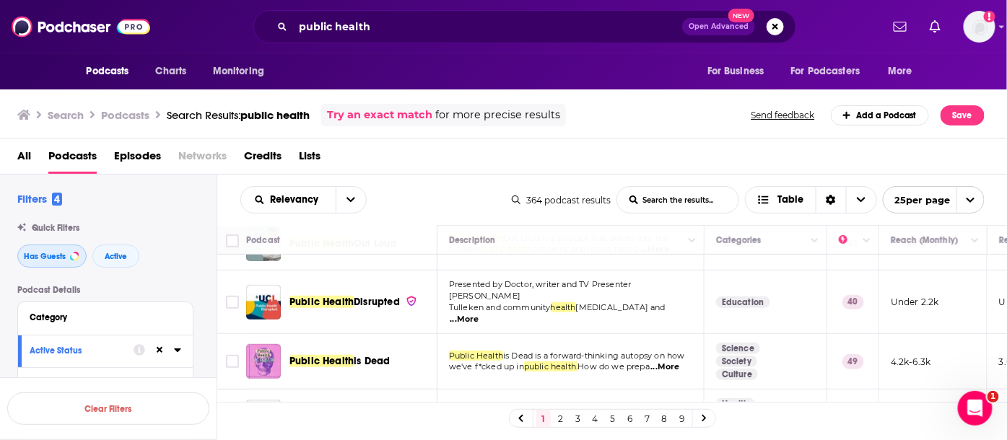
scroll to position [240, 0]
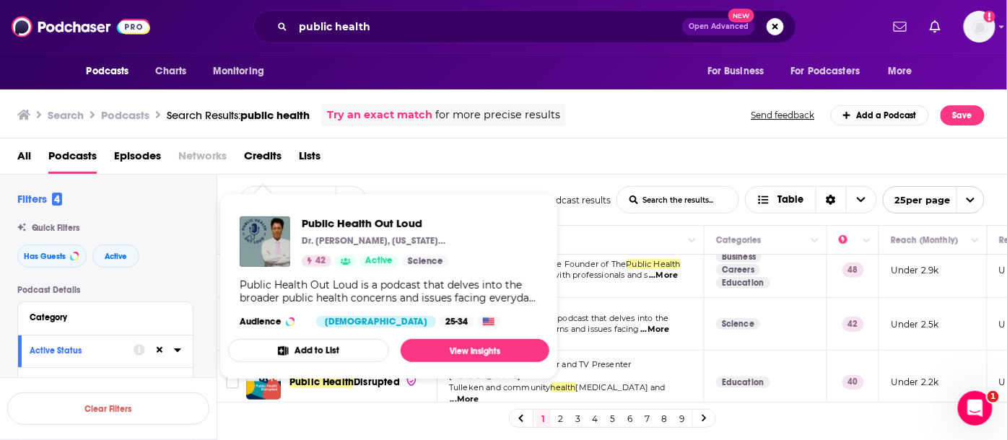
click at [356, 346] on button "Add to List" at bounding box center [308, 350] width 161 height 23
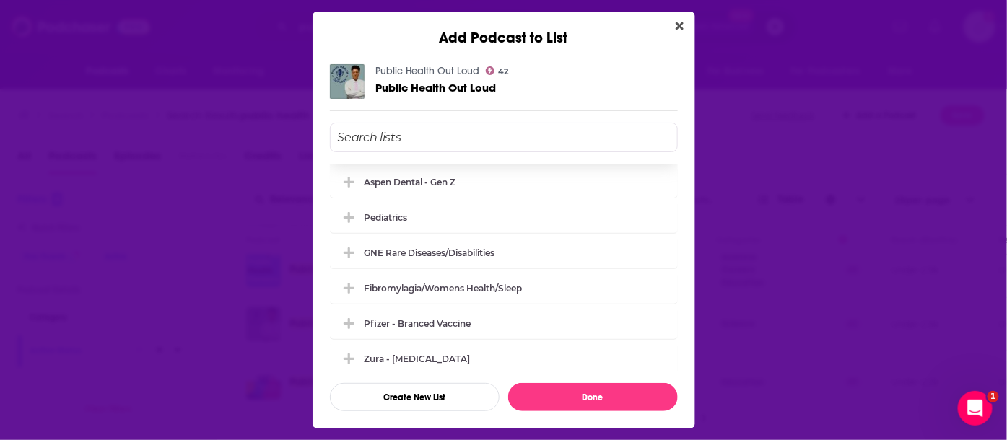
scroll to position [0, 0]
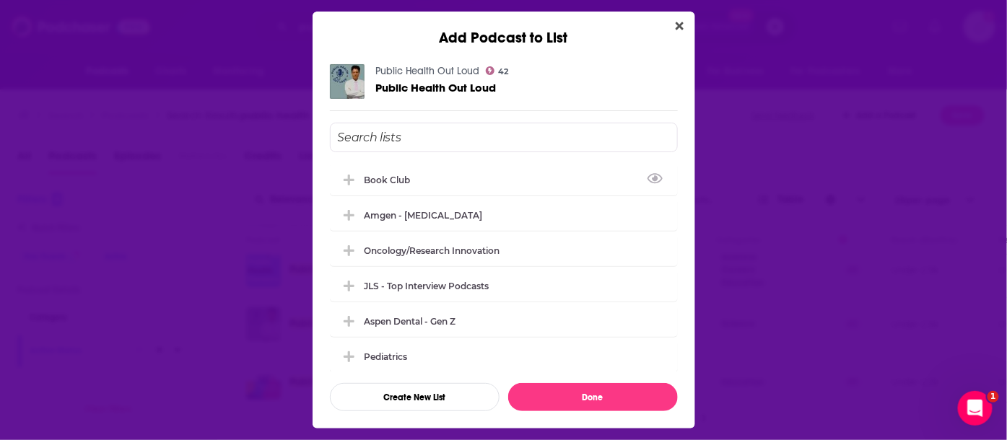
click at [458, 121] on div "Public Health Out Loud 42 Public Health Out Loud Book Club Amgen - [MEDICAL_DAT…" at bounding box center [504, 237] width 348 height 347
click at [460, 146] on input "Add Podcast To List" at bounding box center [504, 138] width 348 height 30
click at [460, 139] on input "Add Podcast To List" at bounding box center [504, 138] width 348 height 30
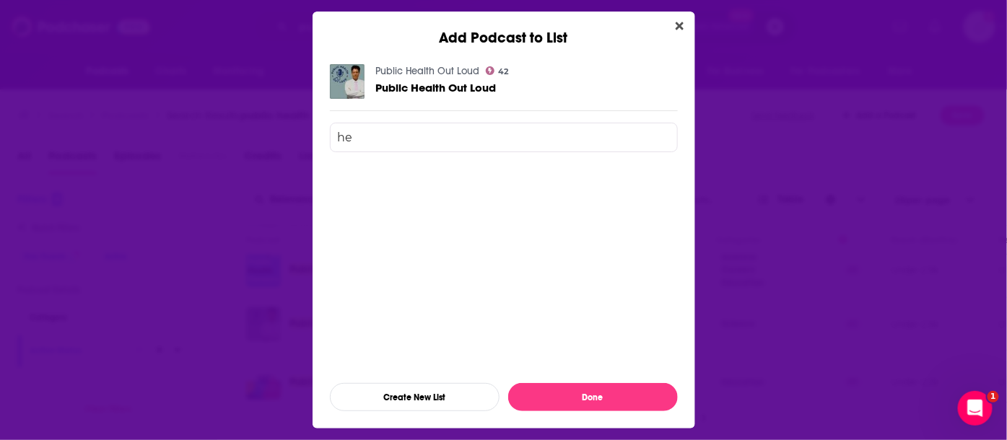
type input "h"
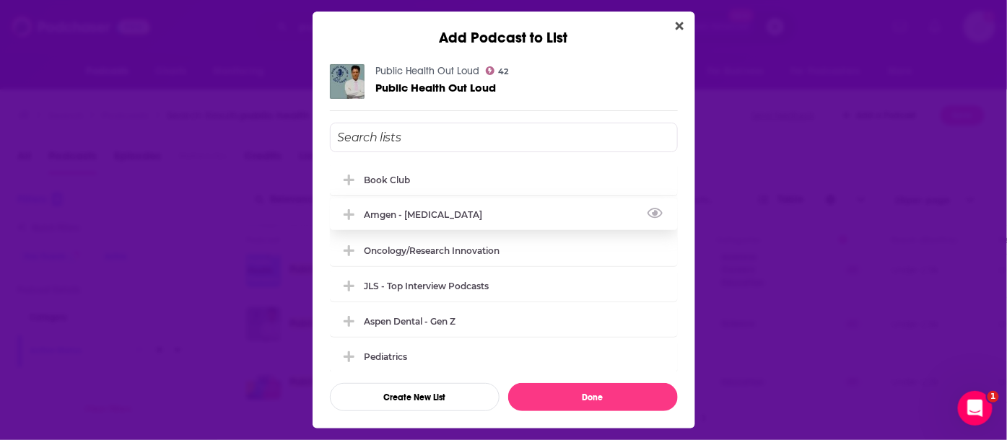
scroll to position [321, 0]
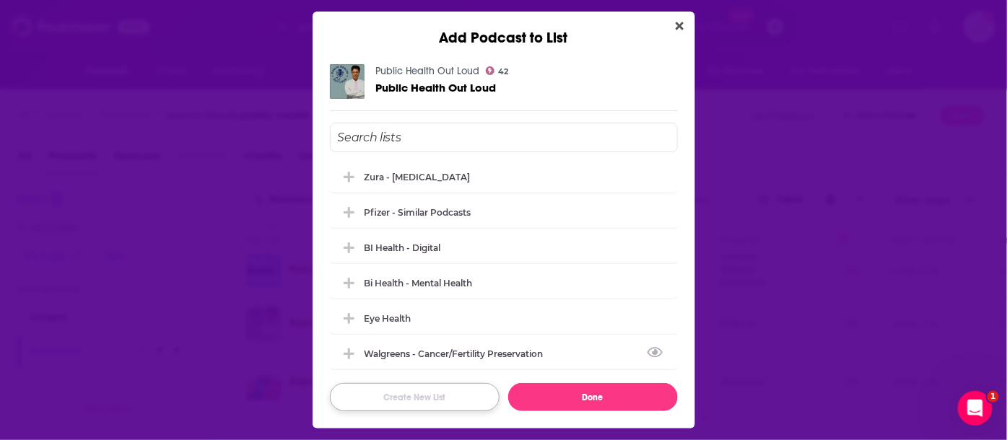
click at [436, 397] on button "Create New List" at bounding box center [415, 397] width 170 height 28
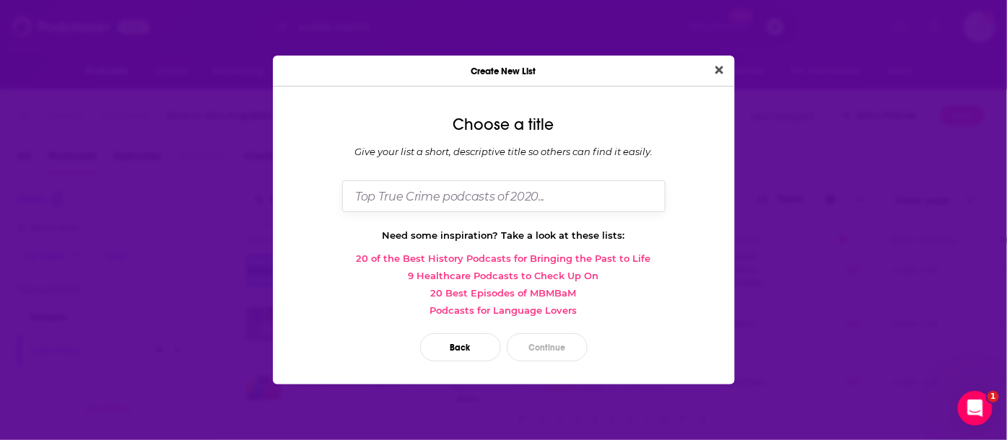
click at [434, 199] on input "Dialog" at bounding box center [503, 195] width 323 height 31
type input "meharry"
click at [533, 347] on button "Continue" at bounding box center [547, 347] width 81 height 28
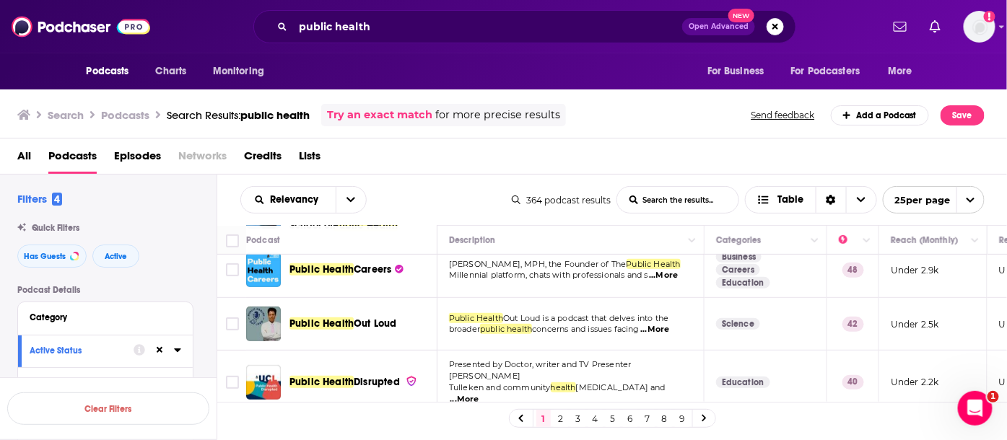
drag, startPoint x: 239, startPoint y: 246, endPoint x: 417, endPoint y: 251, distance: 178.3
click at [241, 246] on div "Create New List Choose a visibility Who will be able to view your list? You can…" at bounding box center [503, 220] width 1007 height 440
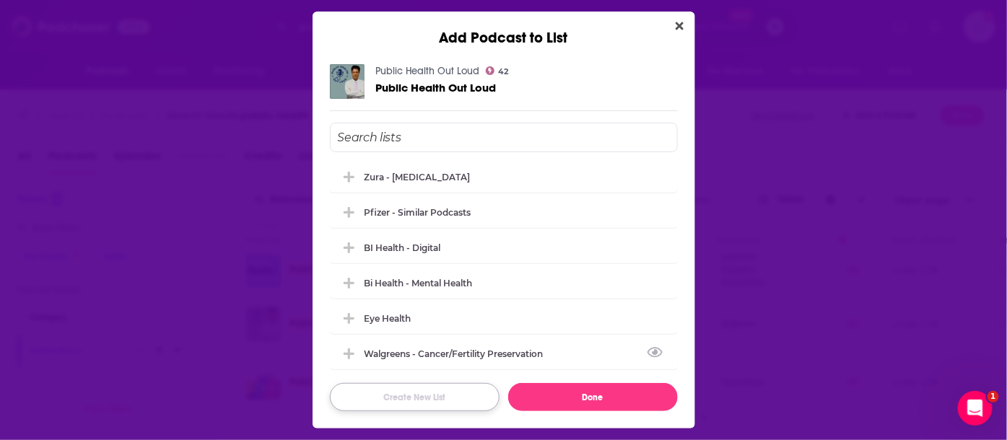
click at [461, 393] on button "Create New List" at bounding box center [415, 397] width 170 height 28
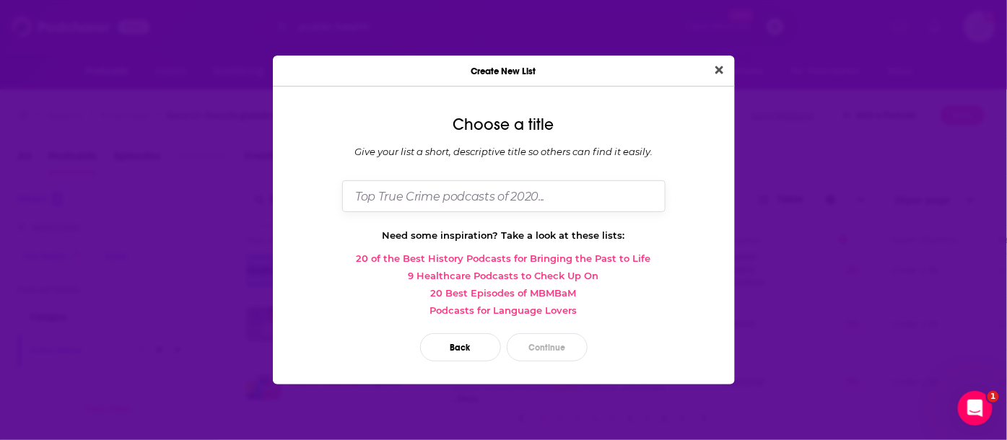
click at [466, 189] on input "Dialog" at bounding box center [503, 195] width 323 height 31
type input "Meharry"
click at [530, 334] on button "Continue" at bounding box center [547, 347] width 81 height 28
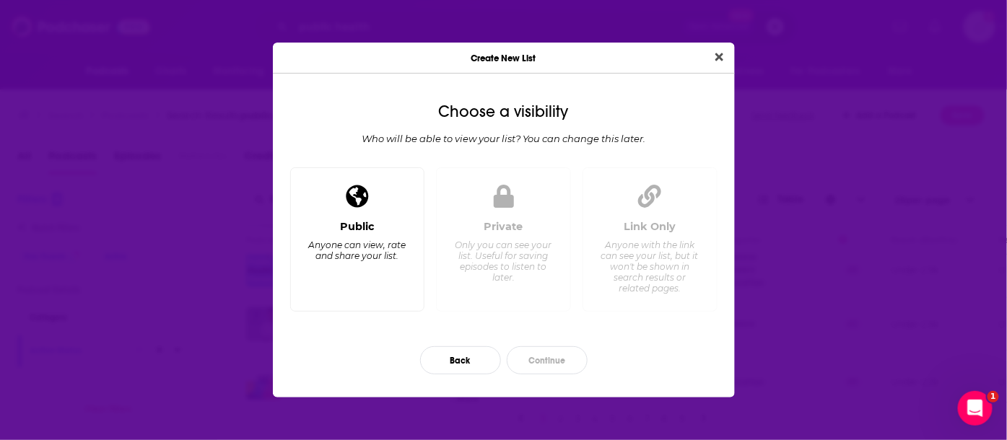
click at [356, 213] on div "Dialog" at bounding box center [357, 197] width 35 height 35
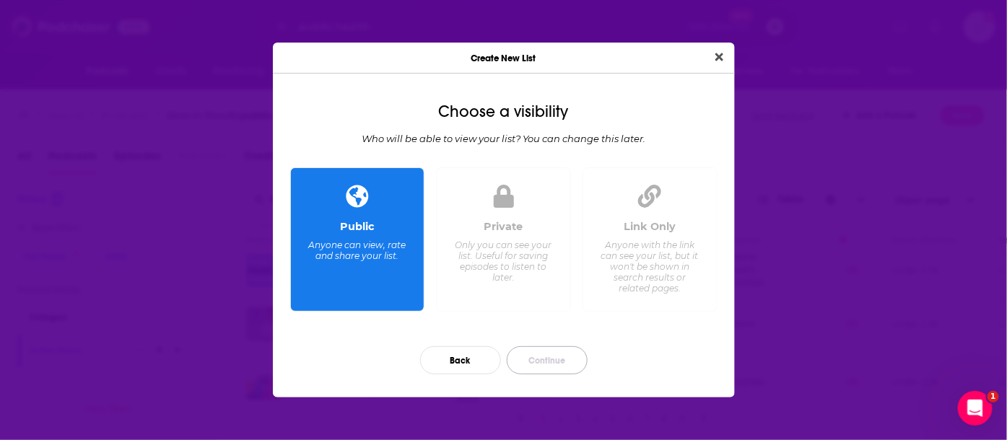
click at [543, 357] on button "Continue" at bounding box center [547, 360] width 81 height 28
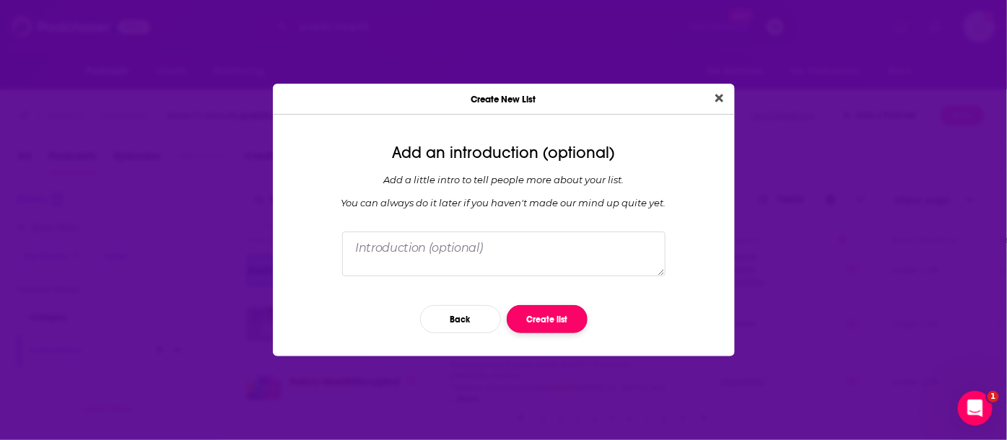
click at [540, 318] on button "Create list" at bounding box center [547, 319] width 81 height 28
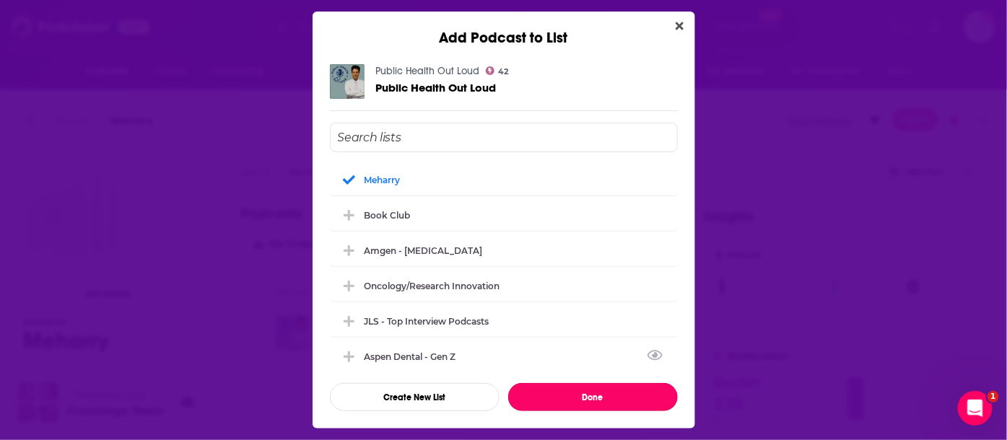
click at [526, 393] on button "Done" at bounding box center [593, 397] width 170 height 28
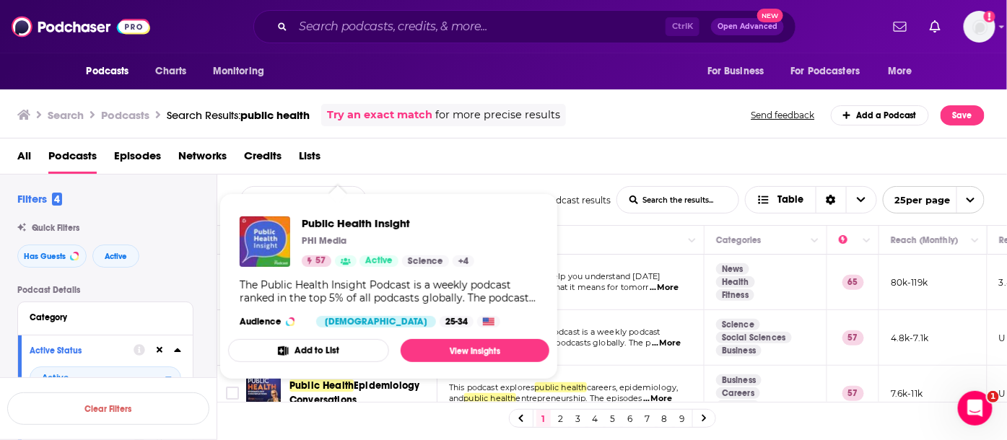
drag, startPoint x: 634, startPoint y: 163, endPoint x: 614, endPoint y: 173, distance: 21.9
click at [634, 162] on div "All Podcasts Episodes Networks Credits Lists" at bounding box center [506, 159] width 979 height 30
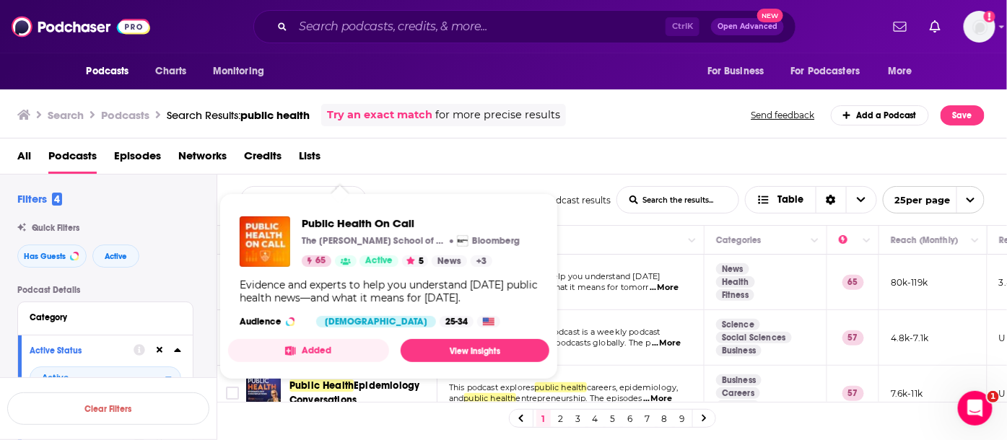
drag, startPoint x: 354, startPoint y: 281, endPoint x: 777, endPoint y: 166, distance: 439.1
click at [799, 158] on div "All Podcasts Episodes Networks Credits Lists" at bounding box center [506, 159] width 979 height 30
drag, startPoint x: 382, startPoint y: 277, endPoint x: 289, endPoint y: 342, distance: 112.9
click at [289, 342] on button "Added" at bounding box center [308, 350] width 161 height 23
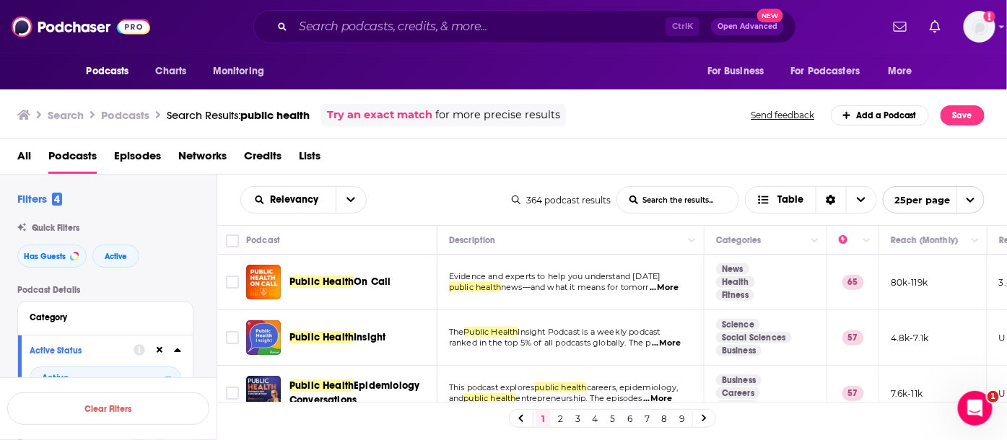
drag, startPoint x: 289, startPoint y: 342, endPoint x: 486, endPoint y: 164, distance: 265.7
click at [486, 160] on div "All Podcasts Episodes Networks Credits Lists" at bounding box center [506, 159] width 979 height 30
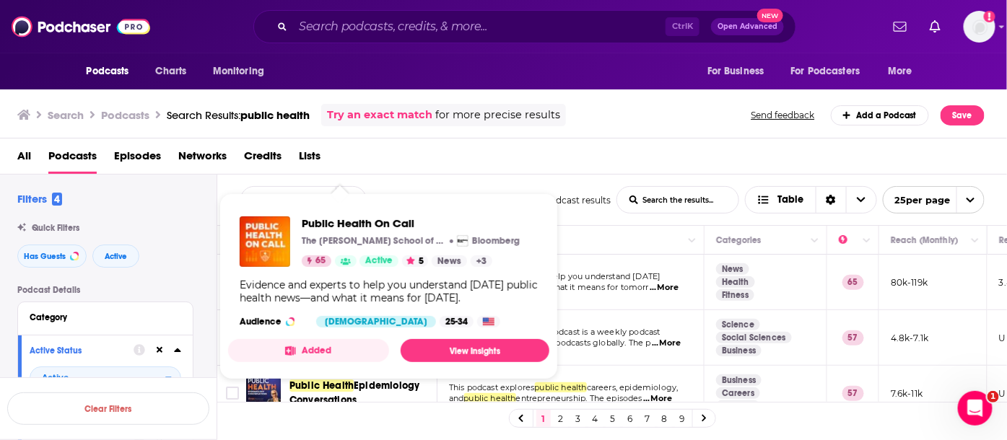
click at [331, 346] on button "Added" at bounding box center [308, 350] width 161 height 23
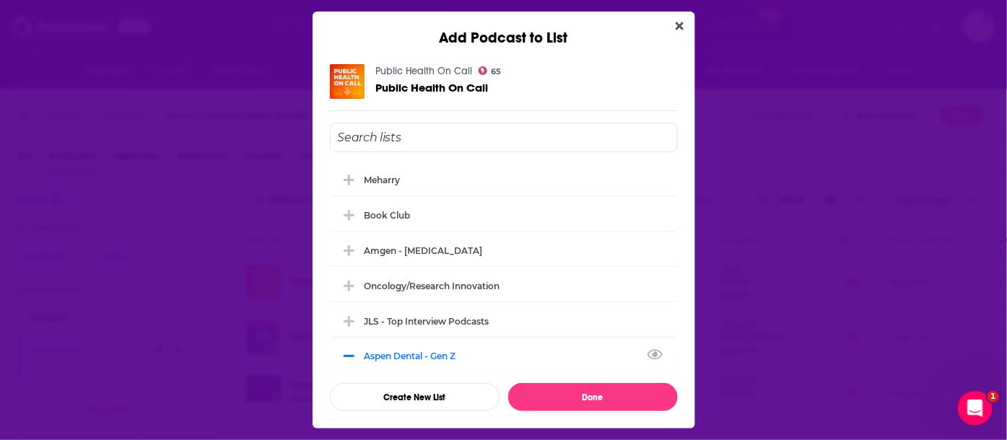
click at [465, 354] on div "Aspen Dental - Gen Z" at bounding box center [414, 356] width 100 height 11
drag, startPoint x: 451, startPoint y: 191, endPoint x: 525, endPoint y: 382, distance: 205.2
click at [451, 190] on div "Meharry" at bounding box center [504, 180] width 348 height 32
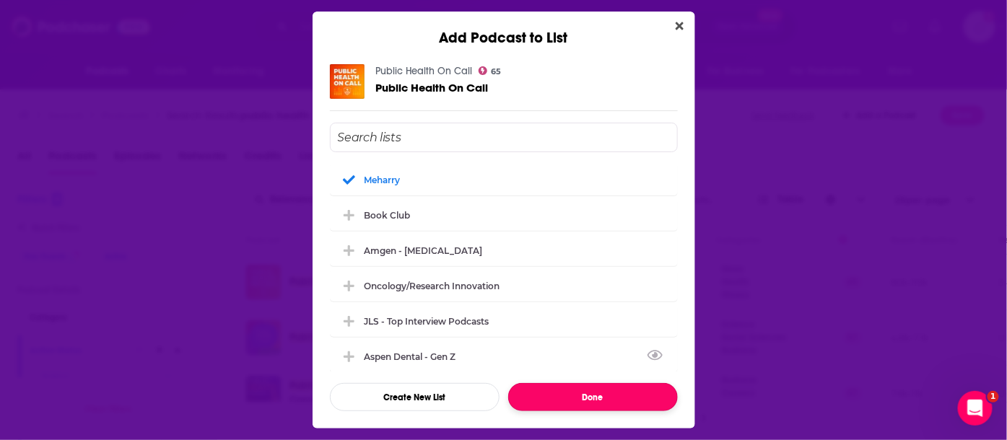
click at [532, 390] on button "Done" at bounding box center [593, 397] width 170 height 28
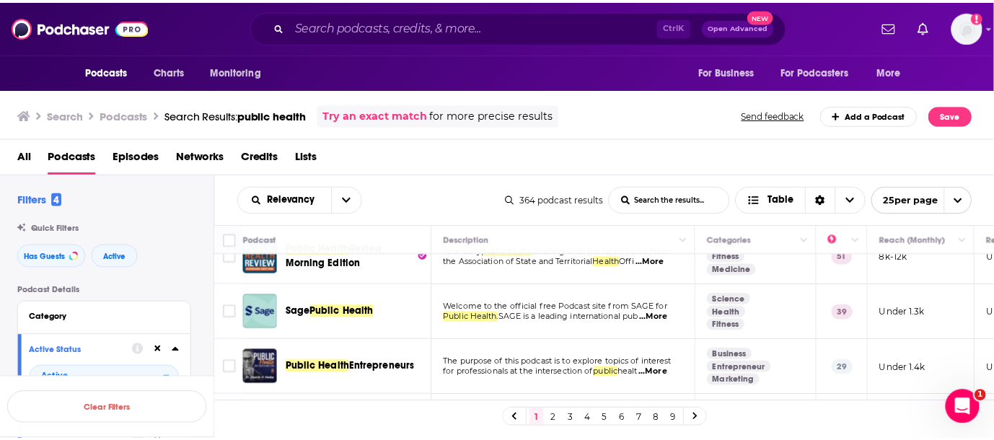
scroll to position [401, 0]
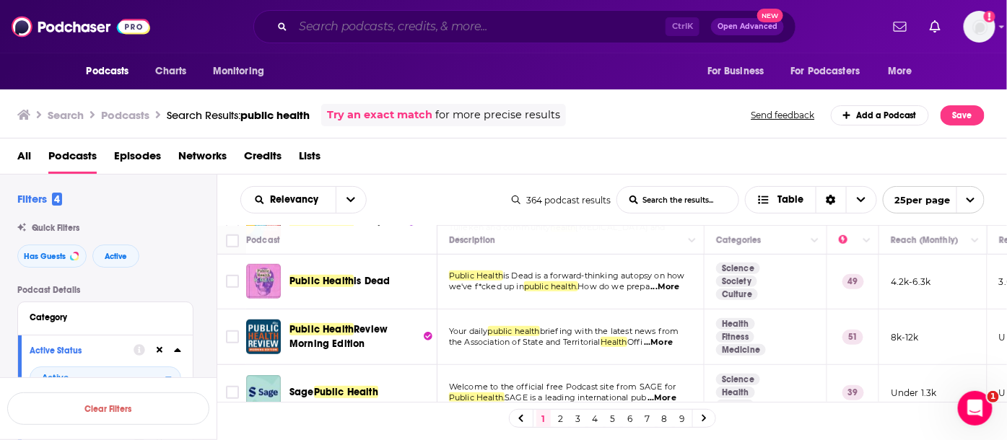
click at [305, 24] on input "Search podcasts, credits, & more..." at bounding box center [479, 26] width 372 height 23
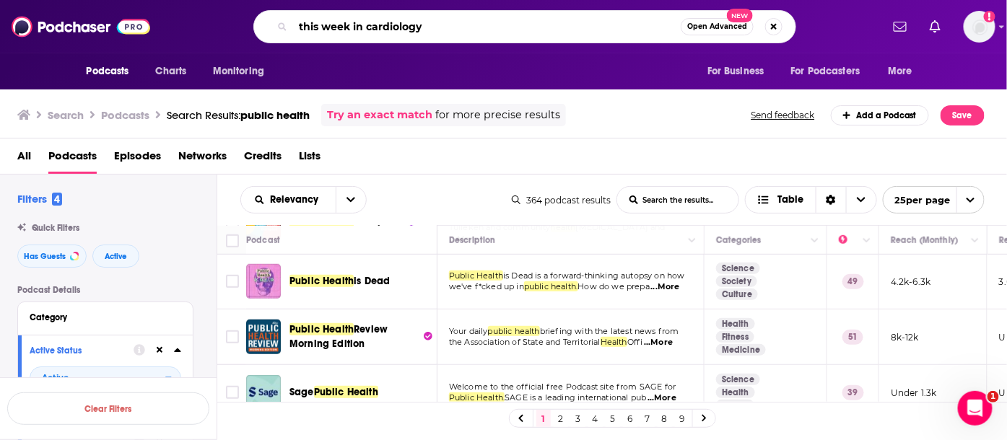
type input "this week in cardiology"
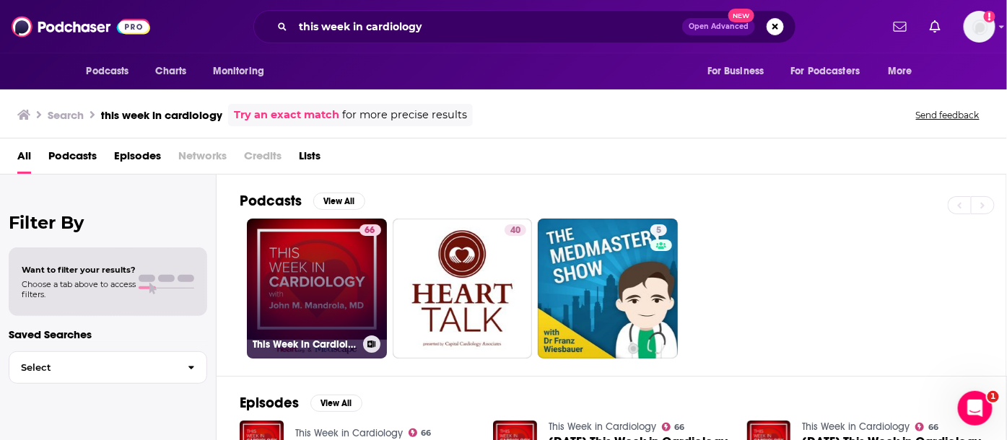
click at [329, 271] on link "66 This Week in Cardiology" at bounding box center [317, 289] width 140 height 140
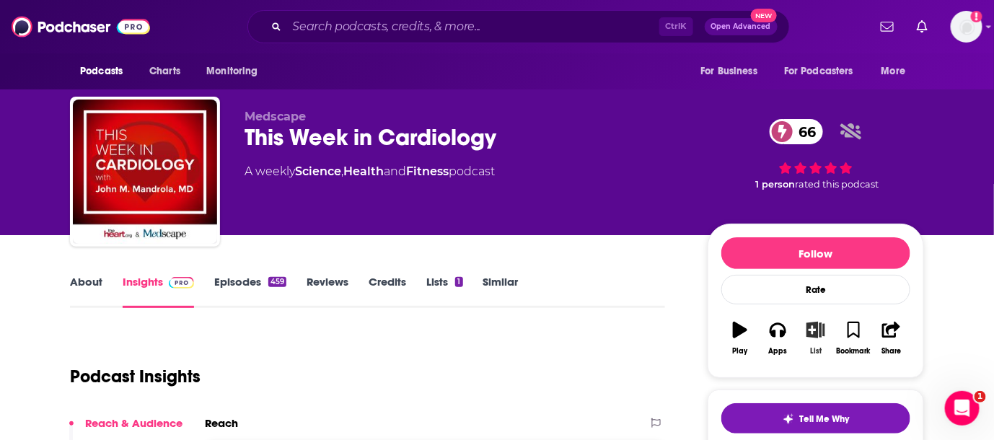
click at [805, 341] on button "List" at bounding box center [816, 338] width 38 height 52
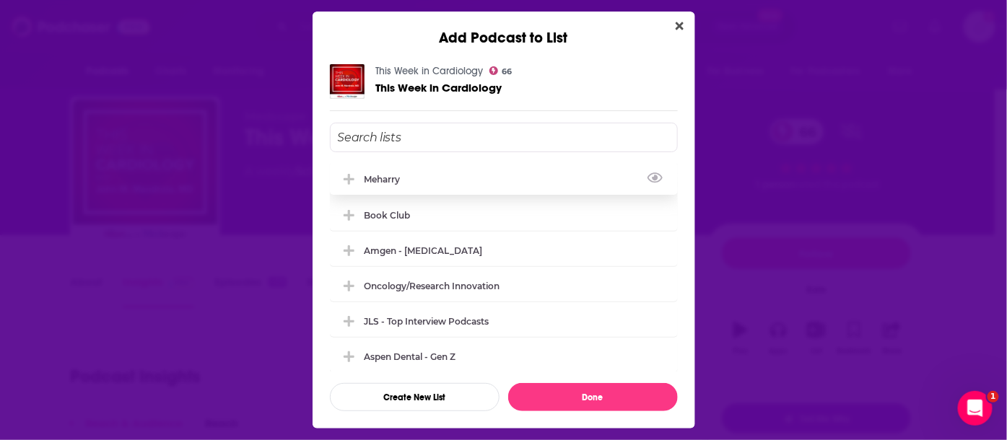
click at [433, 180] on div "Meharry" at bounding box center [504, 179] width 348 height 32
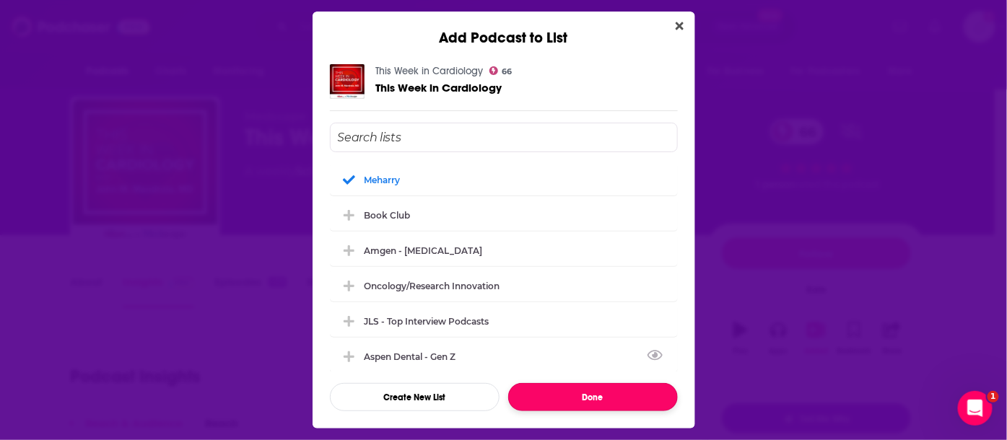
drag, startPoint x: 550, startPoint y: 401, endPoint x: 547, endPoint y: 390, distance: 10.5
click at [550, 398] on button "Done" at bounding box center [593, 397] width 170 height 28
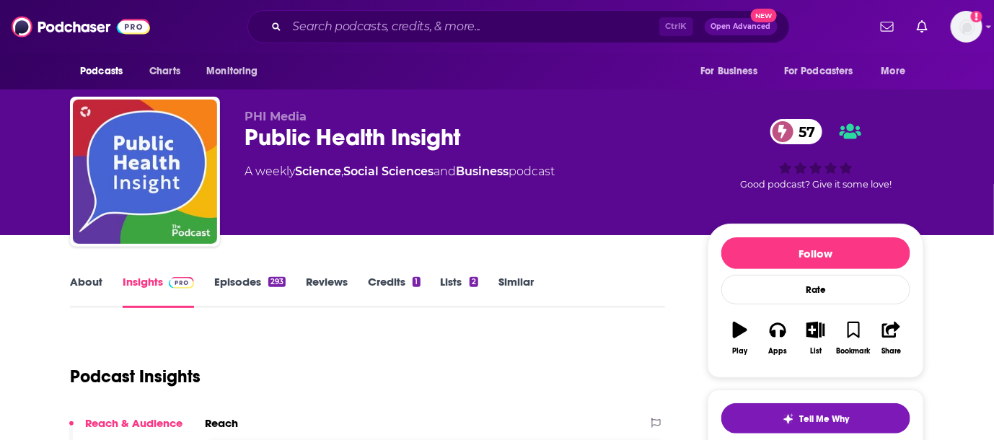
click at [87, 289] on link "About" at bounding box center [86, 291] width 32 height 33
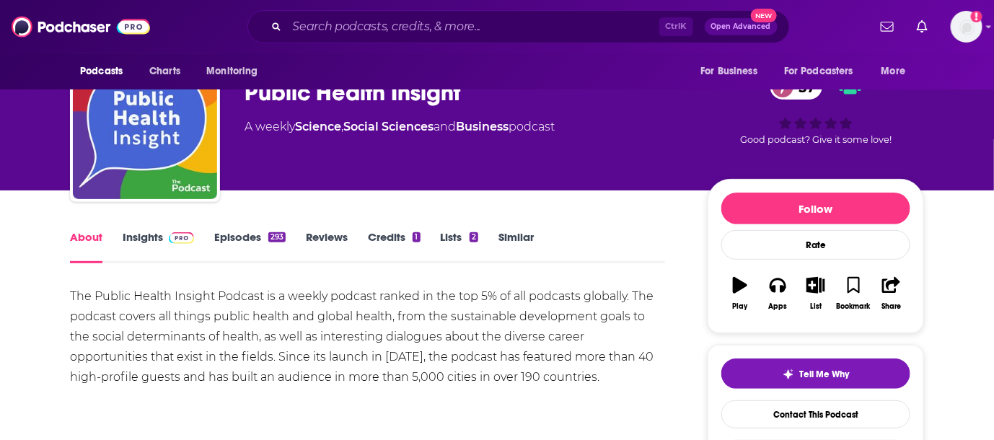
scroll to position [80, 0]
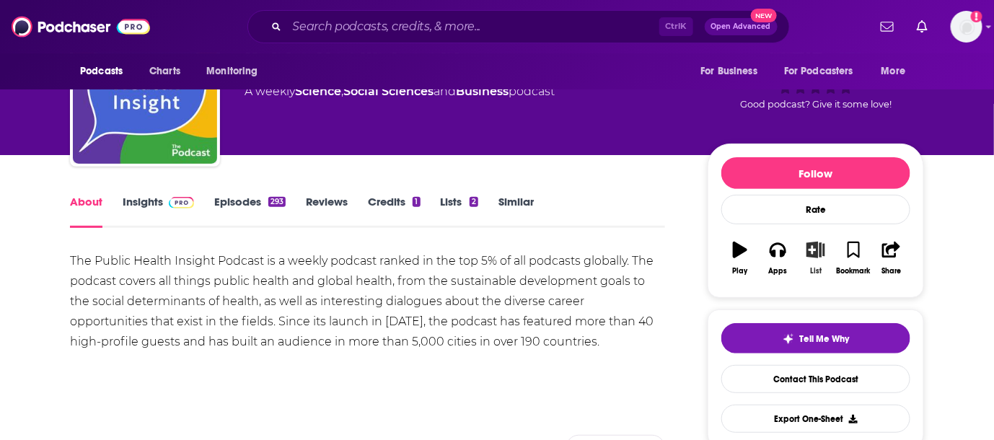
click at [823, 258] on button "List" at bounding box center [816, 258] width 38 height 52
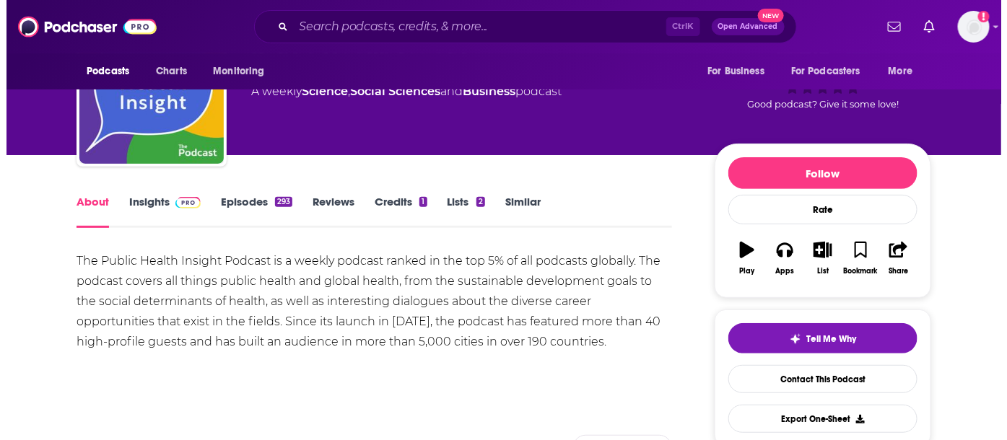
scroll to position [0, 0]
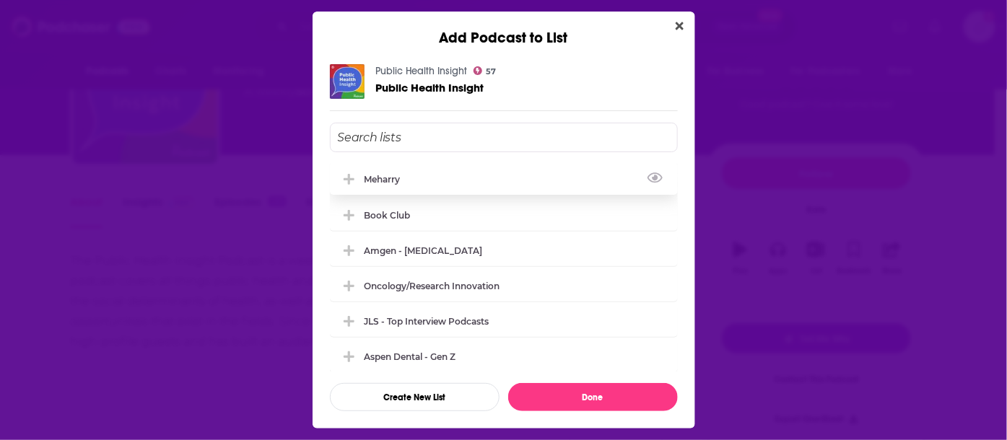
click at [499, 188] on div "Meharry" at bounding box center [504, 179] width 348 height 32
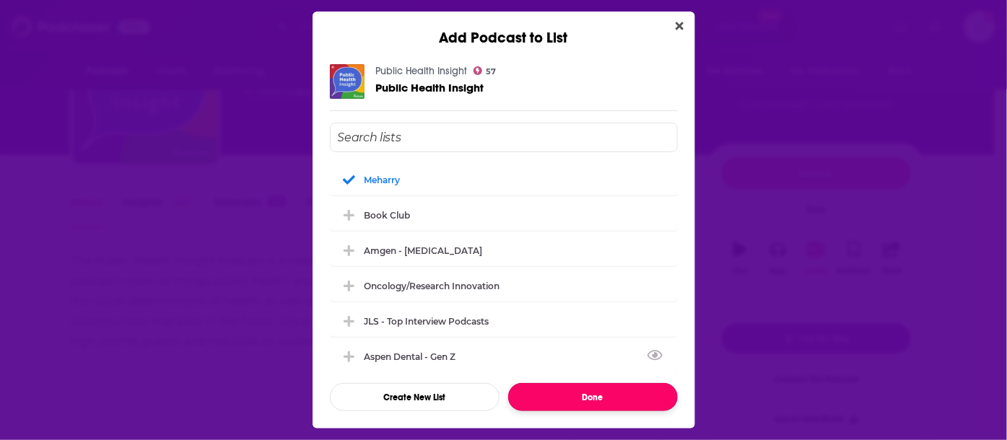
click at [579, 390] on button "Done" at bounding box center [593, 397] width 170 height 28
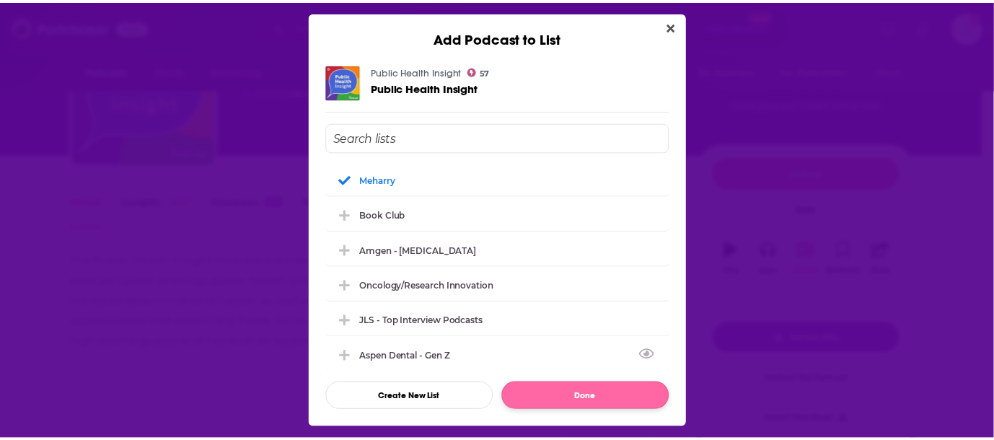
scroll to position [80, 0]
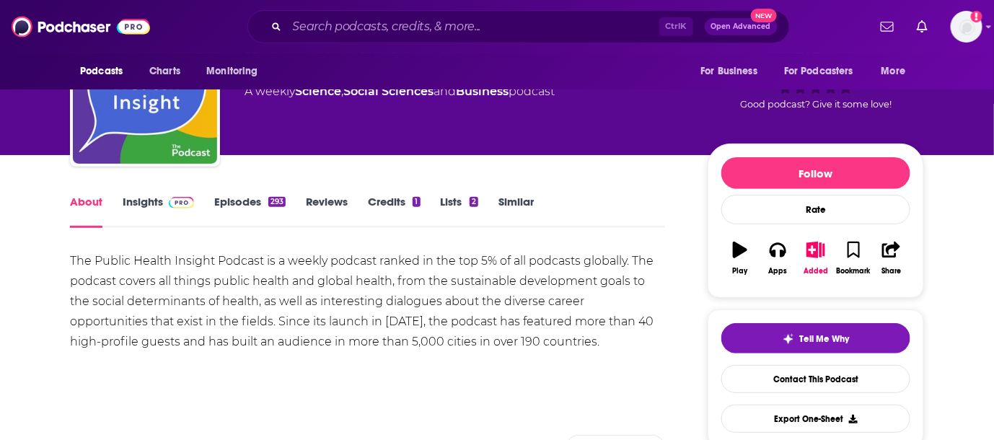
click at [152, 208] on link "Insights" at bounding box center [158, 211] width 71 height 33
